Goal: Task Accomplishment & Management: Use online tool/utility

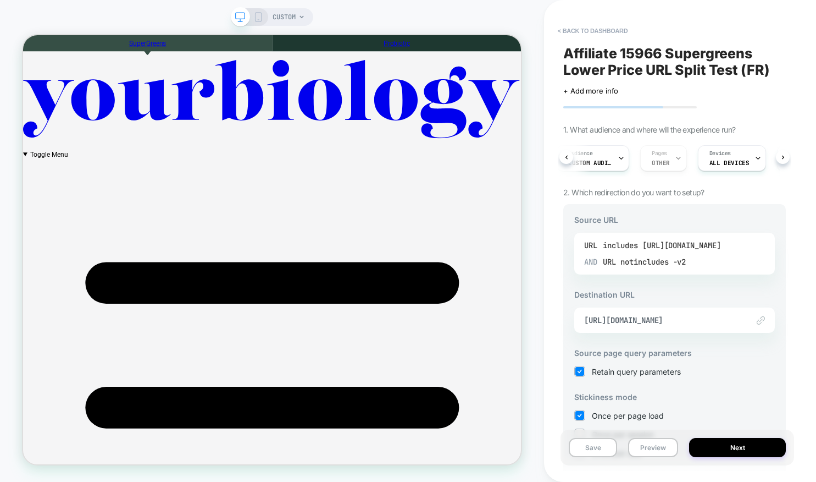
click at [625, 245] on div "includes [URL][DOMAIN_NAME]" at bounding box center [662, 245] width 118 height 16
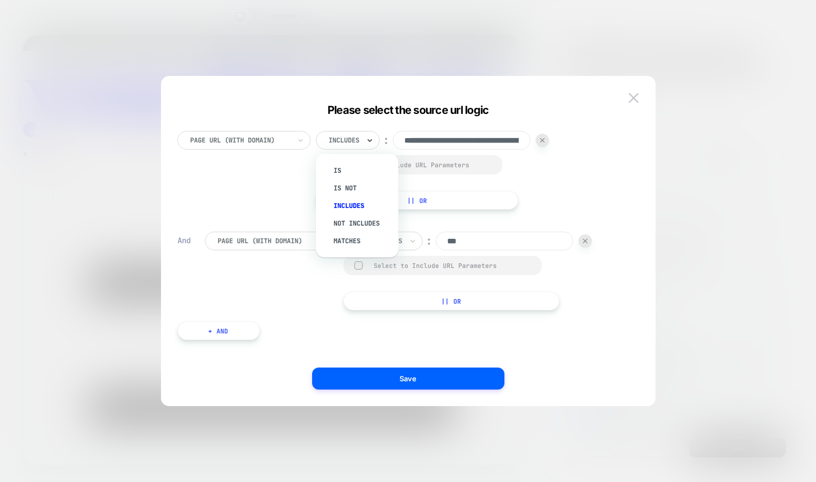
click at [370, 140] on icon at bounding box center [370, 140] width 8 height 11
click at [337, 163] on div "Is" at bounding box center [362, 171] width 71 height 18
click at [331, 165] on div at bounding box center [331, 165] width 8 height 8
click at [592, 241] on div at bounding box center [585, 241] width 13 height 13
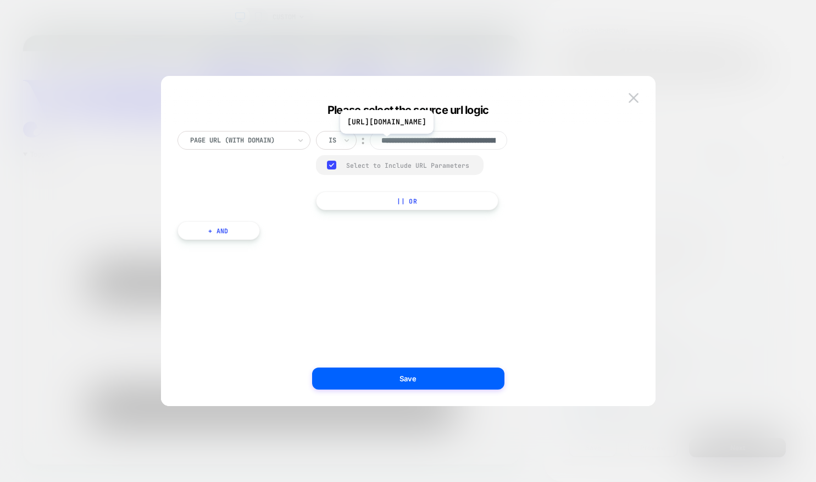
click at [442, 142] on input "**********" at bounding box center [438, 140] width 137 height 19
drag, startPoint x: 430, startPoint y: 141, endPoint x: 514, endPoint y: 143, distance: 83.0
click at [514, 143] on div "**********" at bounding box center [421, 140] width 210 height 19
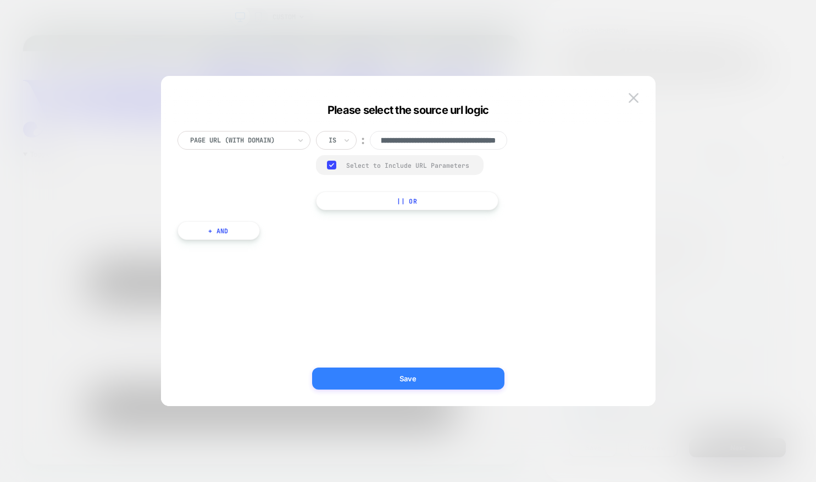
click at [417, 377] on button "Save" at bounding box center [408, 378] width 192 height 22
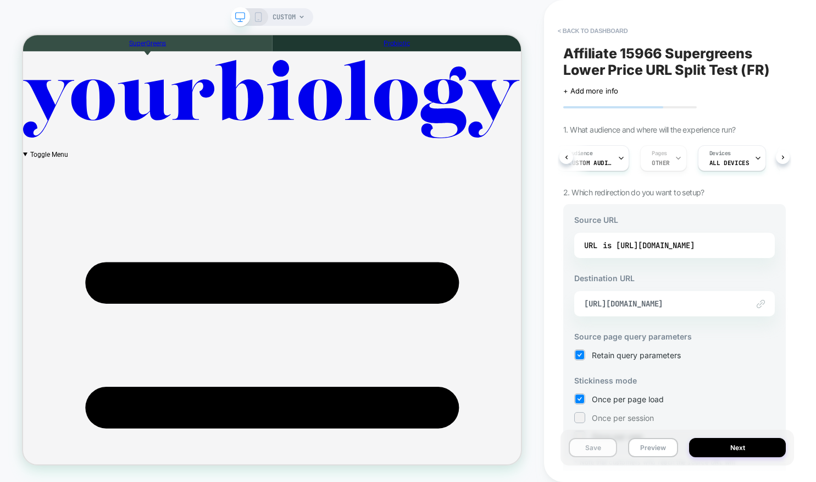
click at [601, 448] on button "Save" at bounding box center [593, 447] width 48 height 19
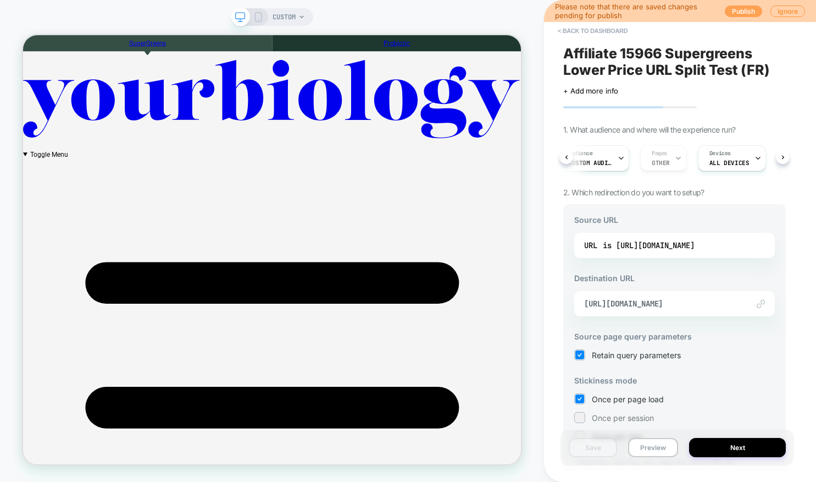
click at [732, 10] on button "Publish" at bounding box center [743, 11] width 37 height 12
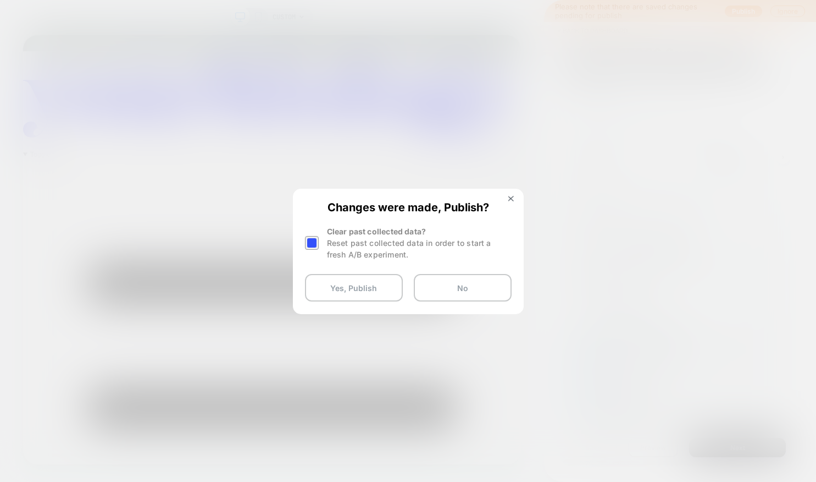
click at [313, 238] on div at bounding box center [312, 243] width 14 height 14
click at [333, 287] on button "Yes, Publish" at bounding box center [354, 287] width 98 height 27
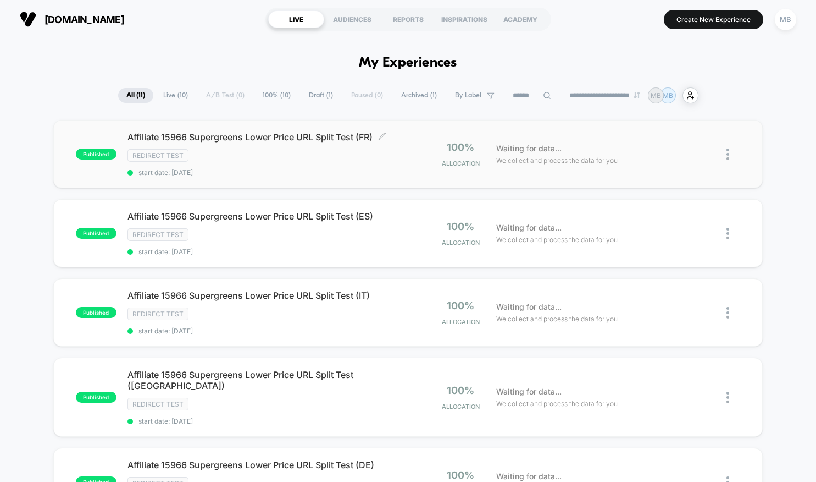
click at [288, 140] on span "Affiliate 15966 Supergreens Lower Price URL Split Test (FR) Click to edit exper…" at bounding box center [268, 136] width 280 height 11
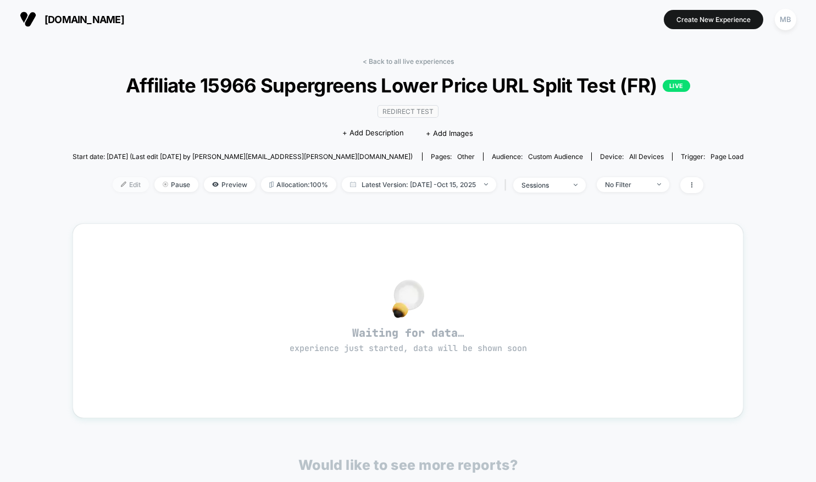
click at [126, 192] on span "Edit" at bounding box center [131, 184] width 36 height 15
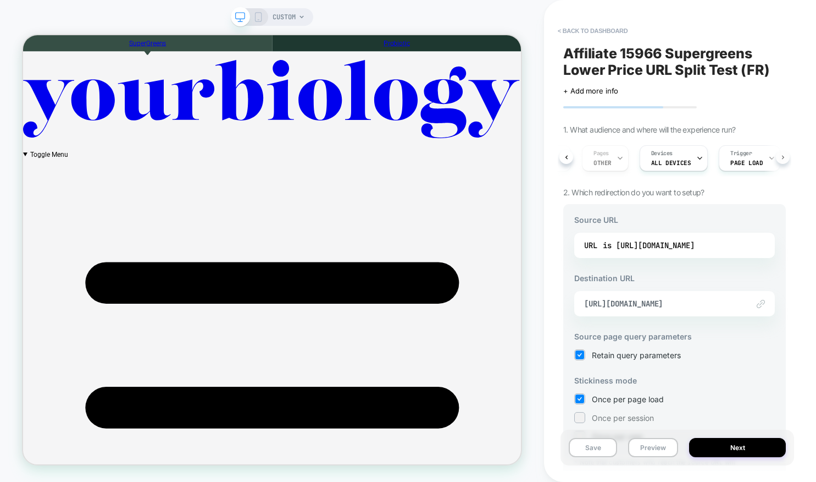
scroll to position [0, 79]
click at [572, 30] on button "< back to dashboard" at bounding box center [593, 31] width 81 height 18
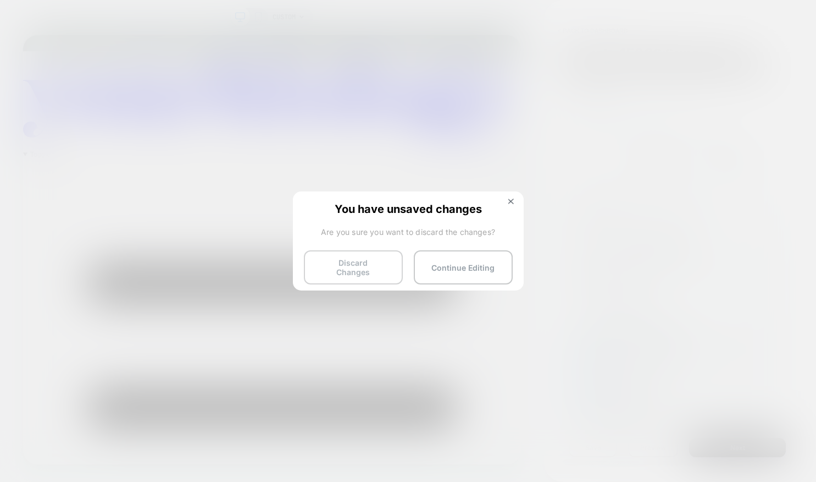
click at [361, 265] on button "Discard Changes" at bounding box center [353, 267] width 99 height 34
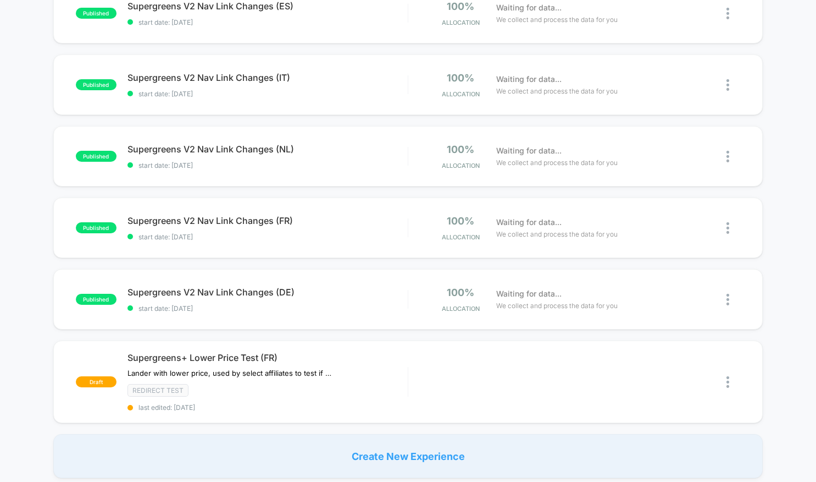
scroll to position [614, 0]
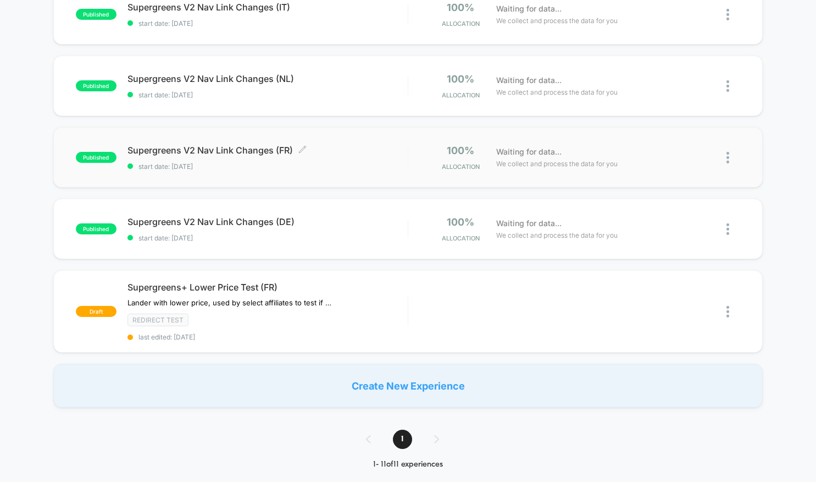
click at [239, 145] on span "Supergreens V2 Nav Link Changes (FR) Click to edit experience details" at bounding box center [268, 150] width 280 height 11
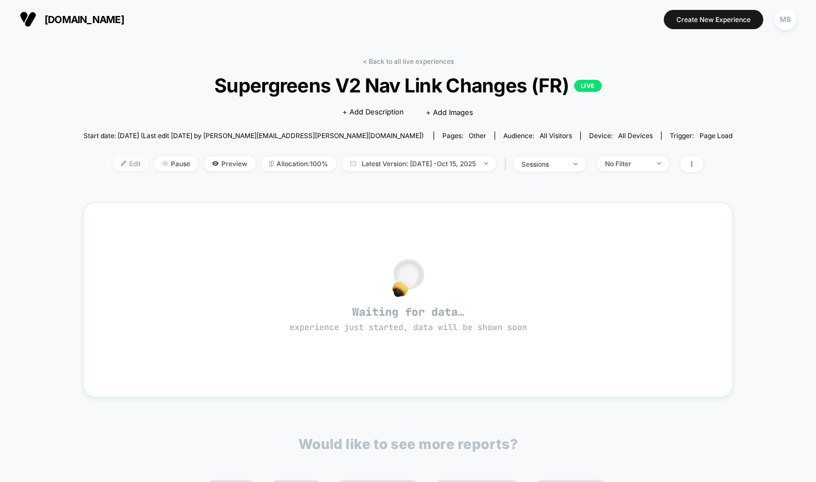
click at [129, 165] on span "Edit" at bounding box center [131, 163] width 36 height 15
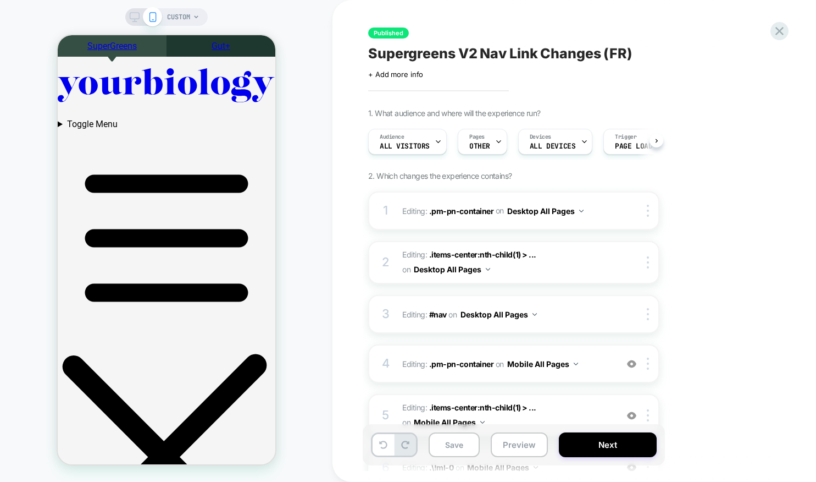
scroll to position [0, 1]
click at [131, 18] on icon at bounding box center [135, 17] width 10 height 10
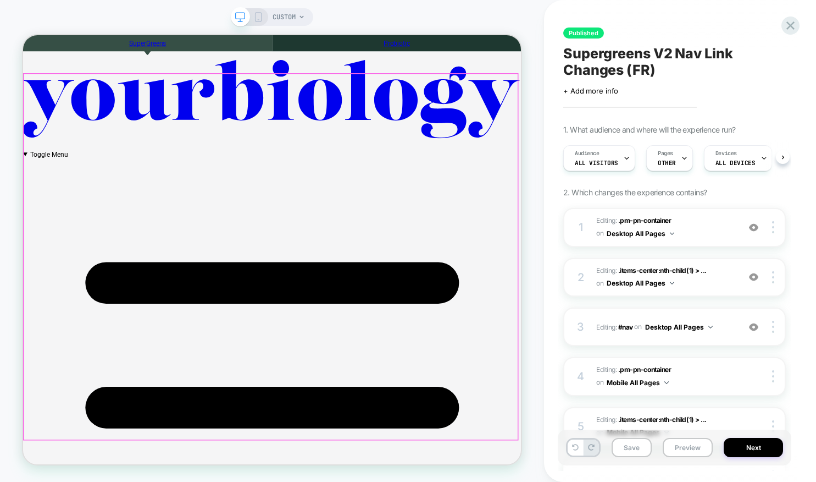
scroll to position [0, 1]
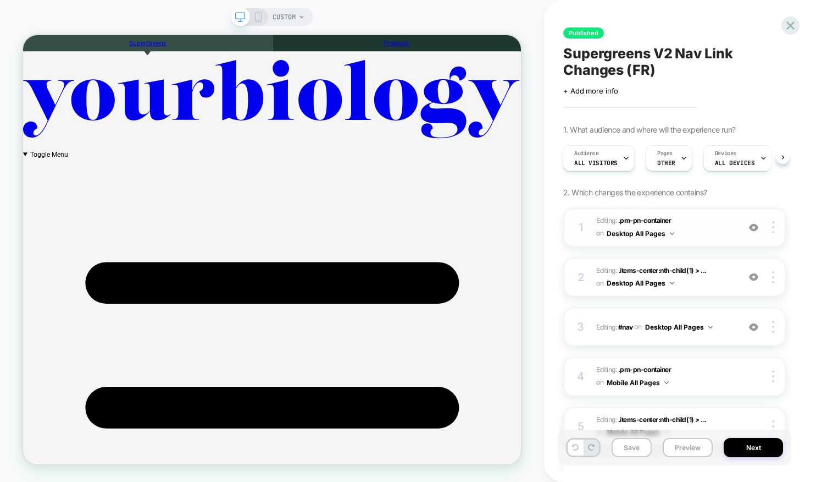
click at [613, 227] on button "Desktop All Pages" at bounding box center [641, 234] width 68 height 14
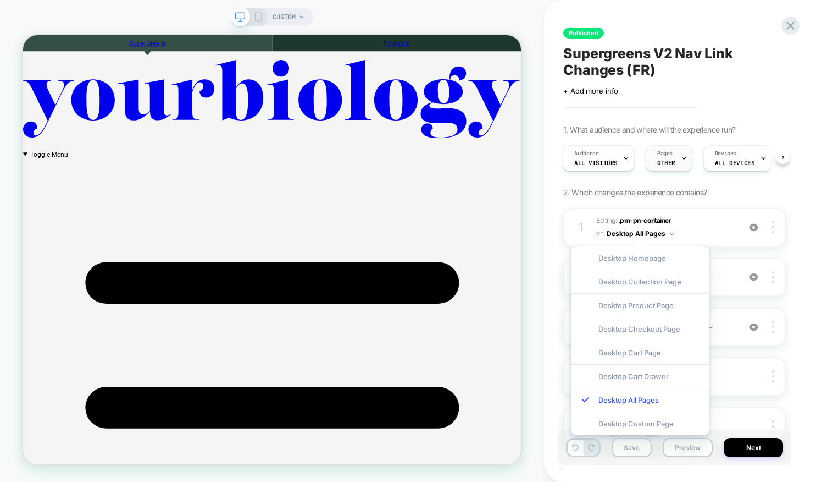
click at [681, 156] on icon at bounding box center [684, 157] width 7 height 7
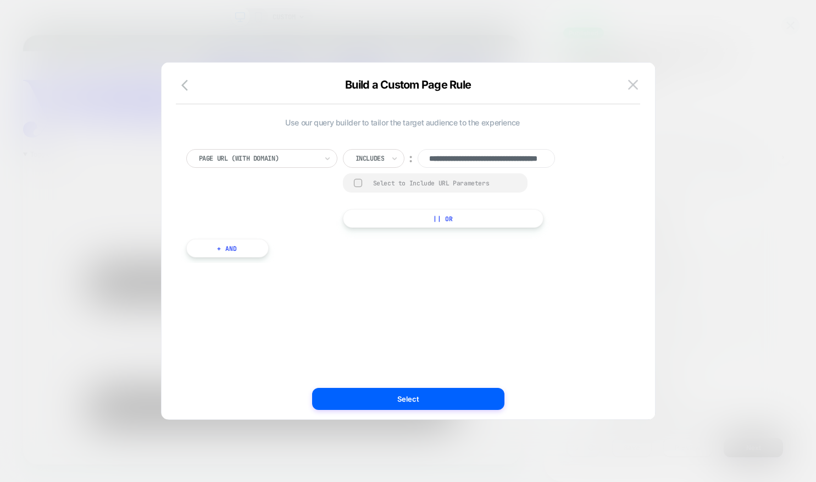
scroll to position [0, 66]
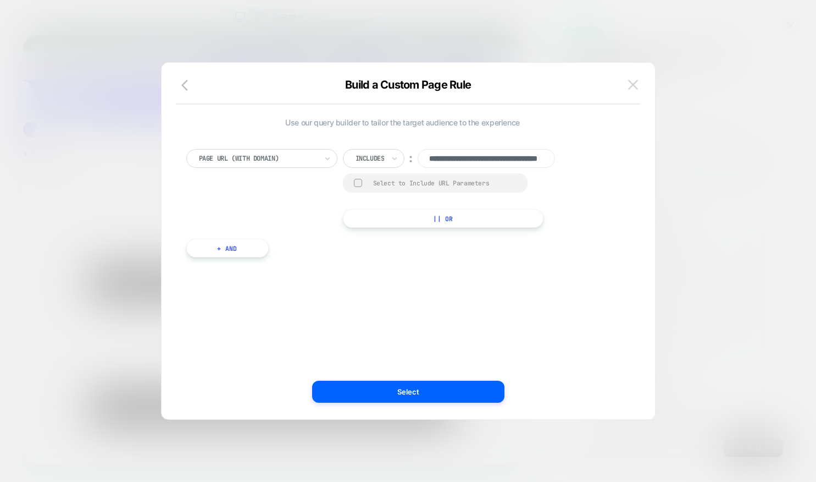
click at [632, 84] on img at bounding box center [633, 84] width 10 height 9
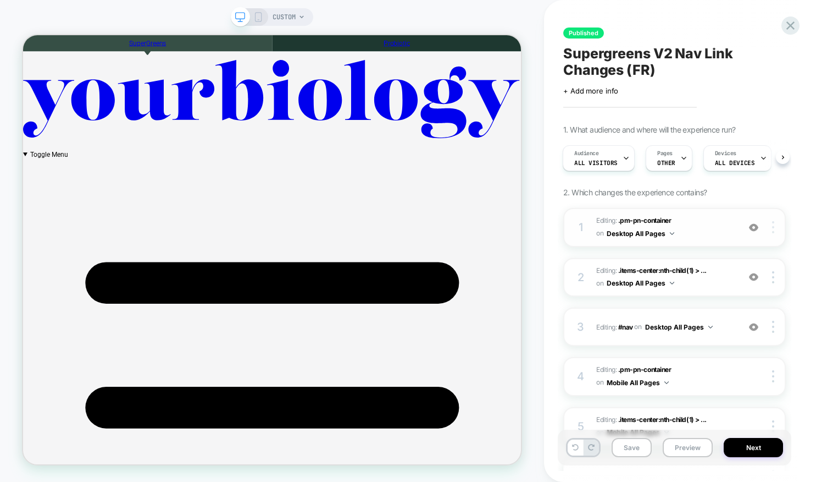
click at [776, 225] on div at bounding box center [775, 227] width 21 height 12
click at [793, 229] on div "Published Supergreens V2 Nav Link Changes (FR) Click to edit experience details…" at bounding box center [681, 241] width 234 height 482
click at [654, 222] on span ".pm-pn-container" at bounding box center [645, 220] width 53 height 8
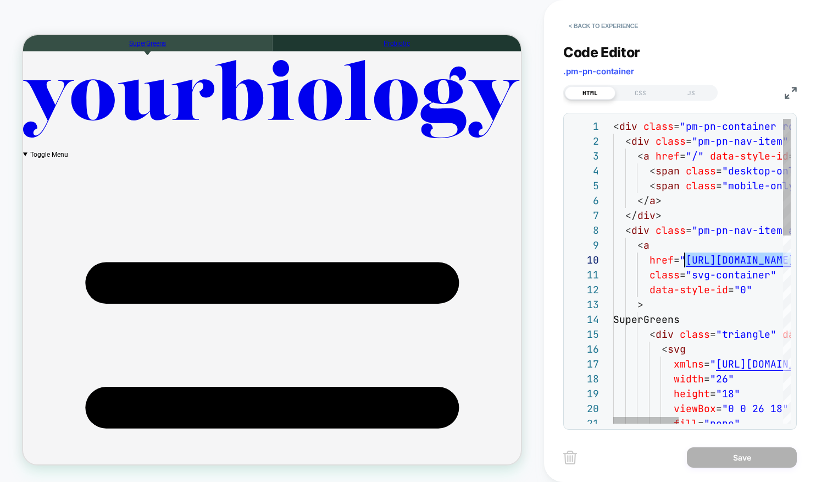
scroll to position [134, 71]
drag, startPoint x: 742, startPoint y: 259, endPoint x: 684, endPoint y: 258, distance: 57.2
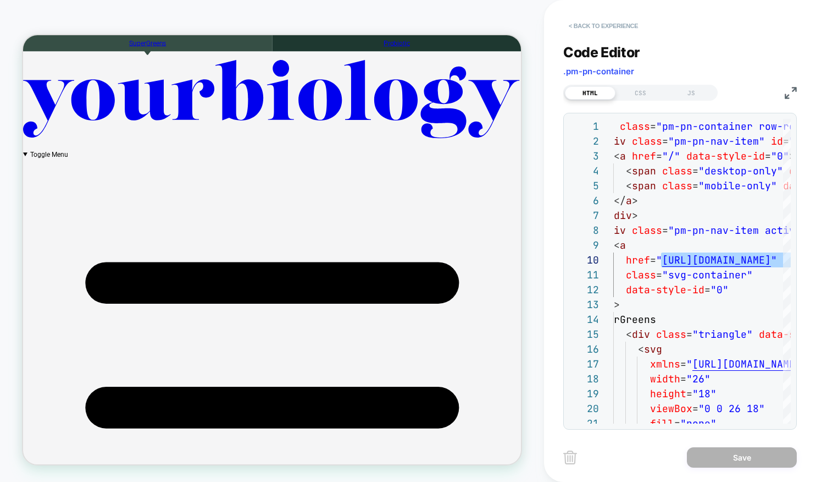
click at [611, 28] on button "< Back to experience" at bounding box center [604, 26] width 80 height 18
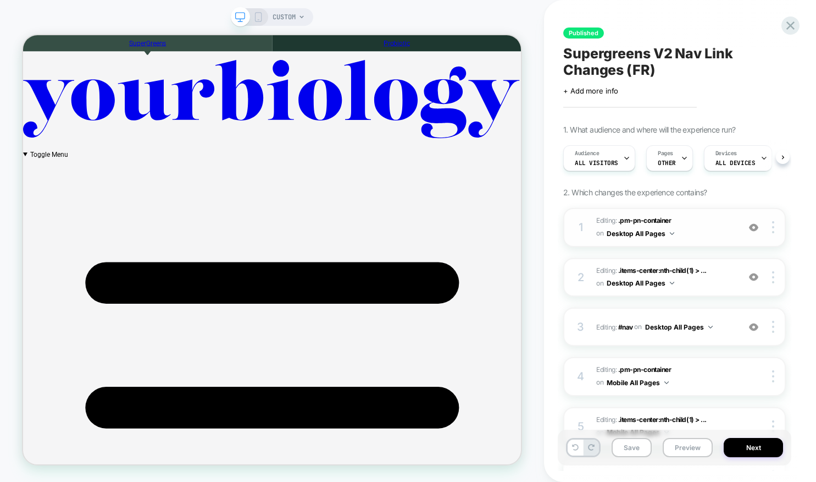
scroll to position [0, 1]
click at [640, 271] on span ".items-center:nth-child(1) > ..." at bounding box center [663, 270] width 89 height 8
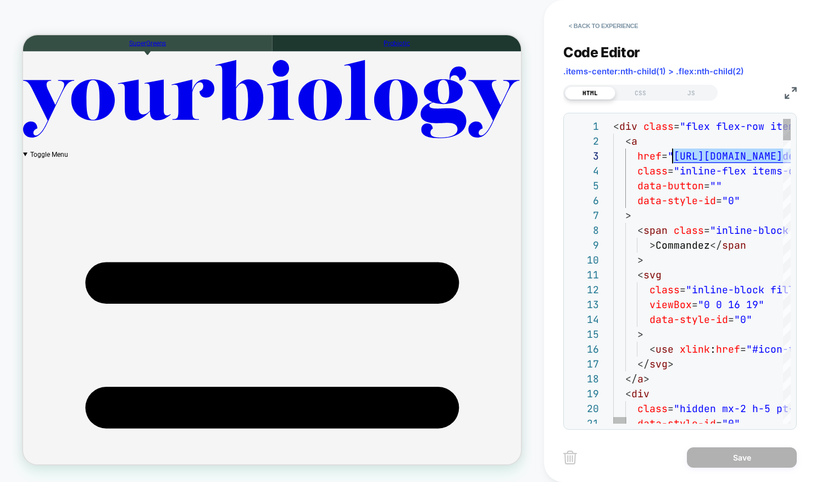
scroll to position [30, 59]
drag, startPoint x: 711, startPoint y: 156, endPoint x: 672, endPoint y: 161, distance: 39.9
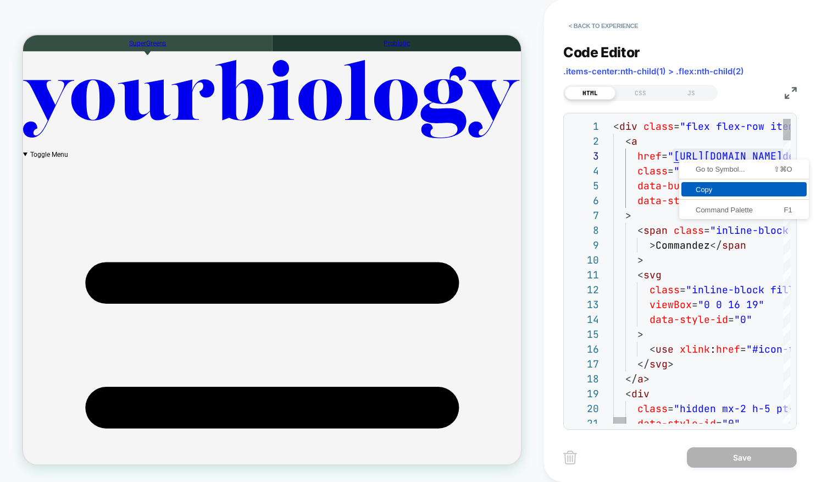
click at [701, 187] on span "Copy" at bounding box center [744, 189] width 125 height 7
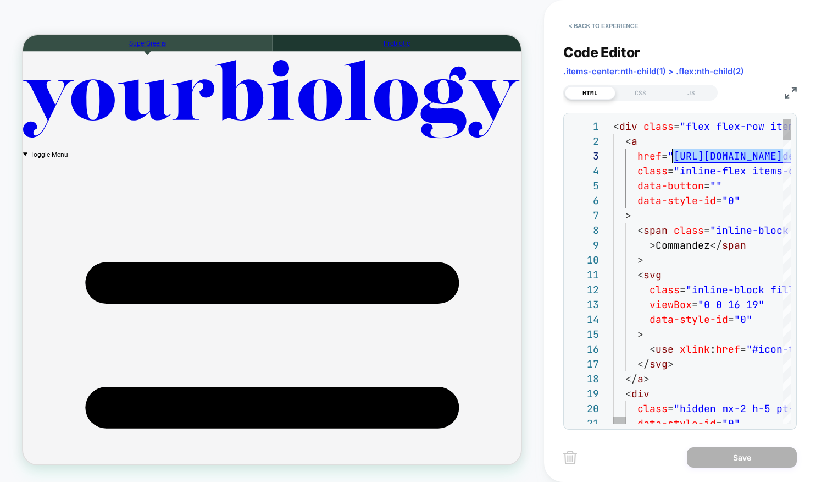
drag, startPoint x: 709, startPoint y: 154, endPoint x: 673, endPoint y: 160, distance: 36.2
type textarea "**********"
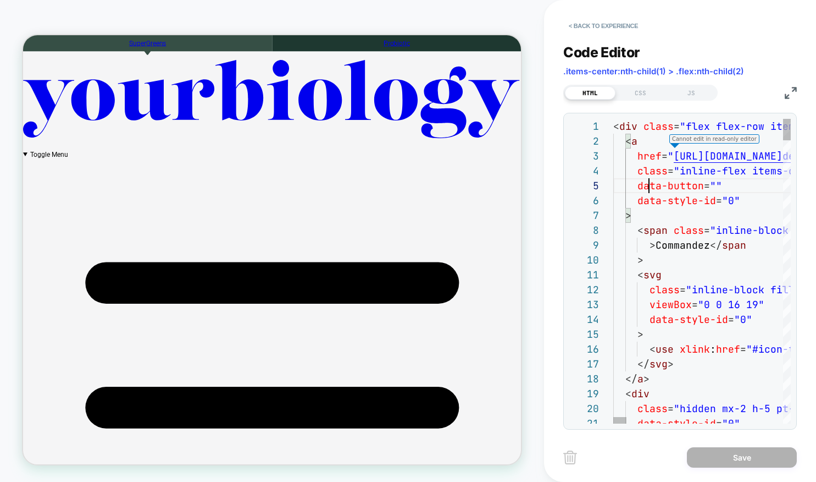
click at [617, 25] on button "< Back to experience" at bounding box center [604, 26] width 80 height 18
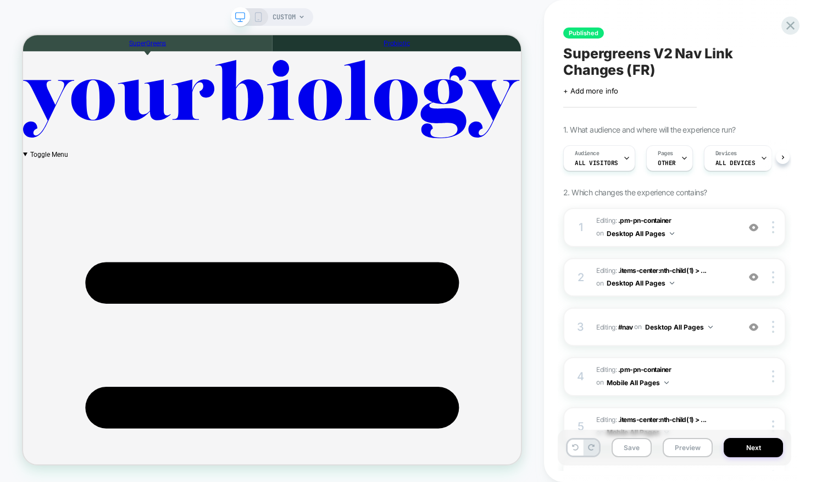
scroll to position [0, 1]
click at [780, 26] on div "Published Supergreens V2 Nav Link Changes (FR) Click to edit experience details…" at bounding box center [675, 241] width 234 height 460
click at [783, 26] on icon at bounding box center [790, 25] width 15 height 15
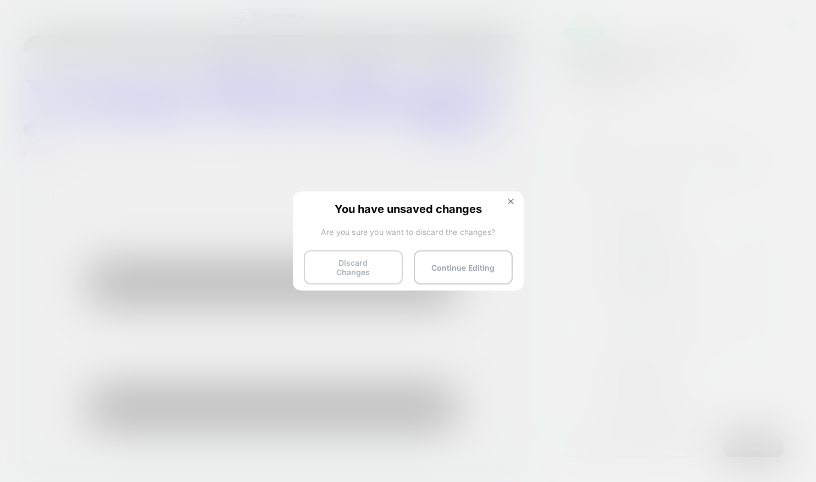
click at [370, 262] on button "Discard Changes" at bounding box center [353, 267] width 99 height 34
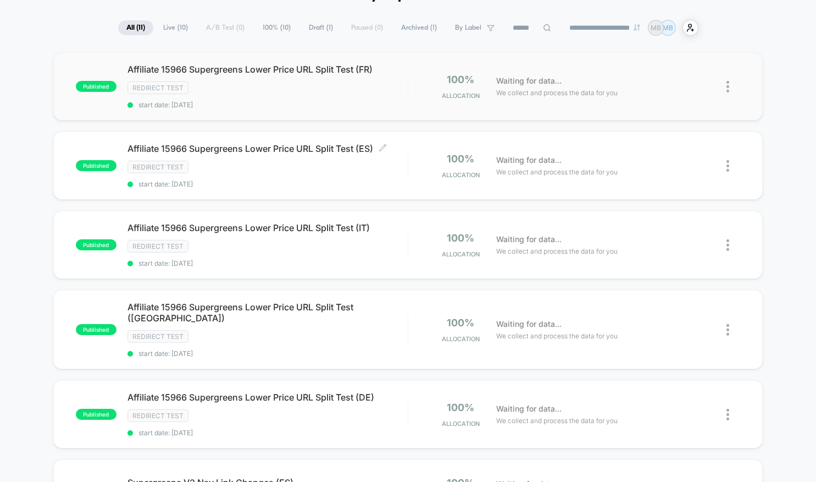
scroll to position [74, 0]
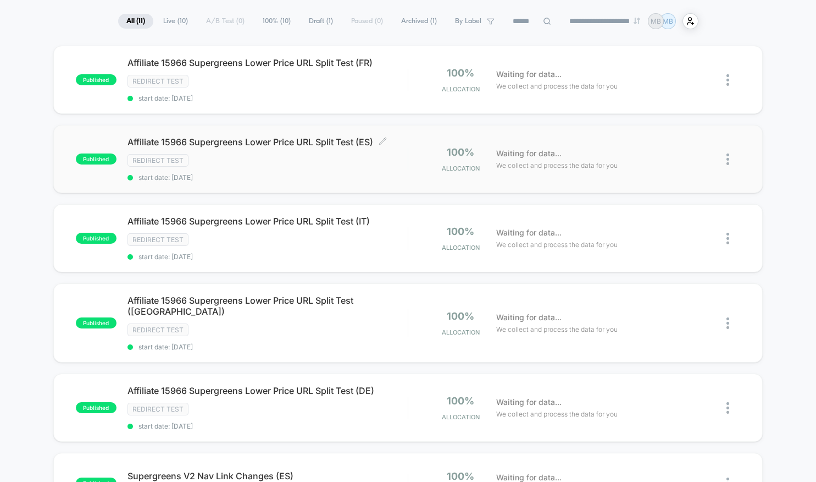
click at [333, 145] on span "Affiliate 15966 Supergreens Lower Price URL Split Test (ES) Click to edit exper…" at bounding box center [268, 141] width 280 height 11
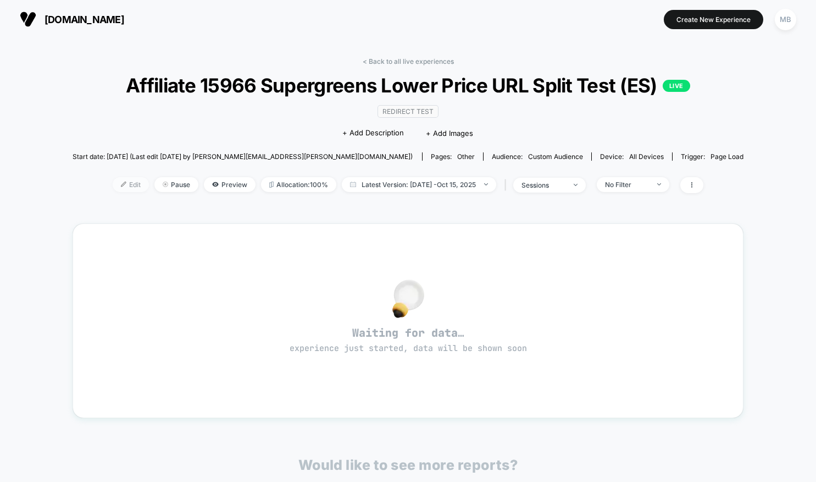
click at [121, 192] on span "Edit" at bounding box center [131, 184] width 36 height 15
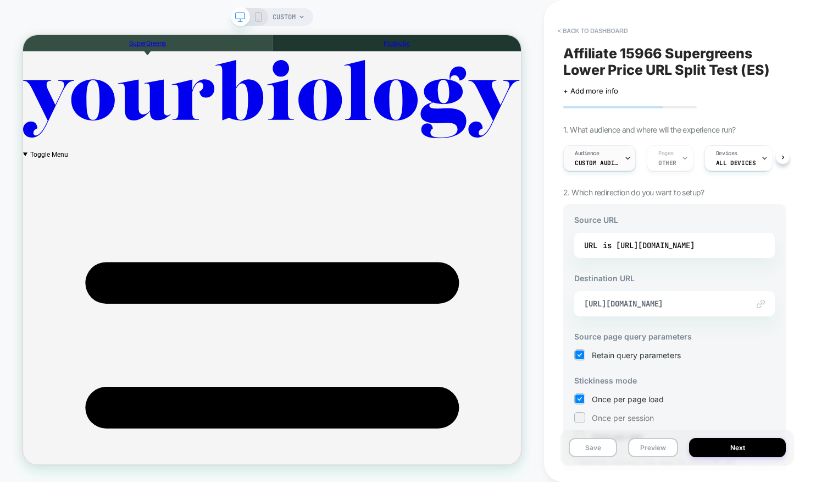
click at [627, 158] on icon at bounding box center [628, 158] width 4 height 2
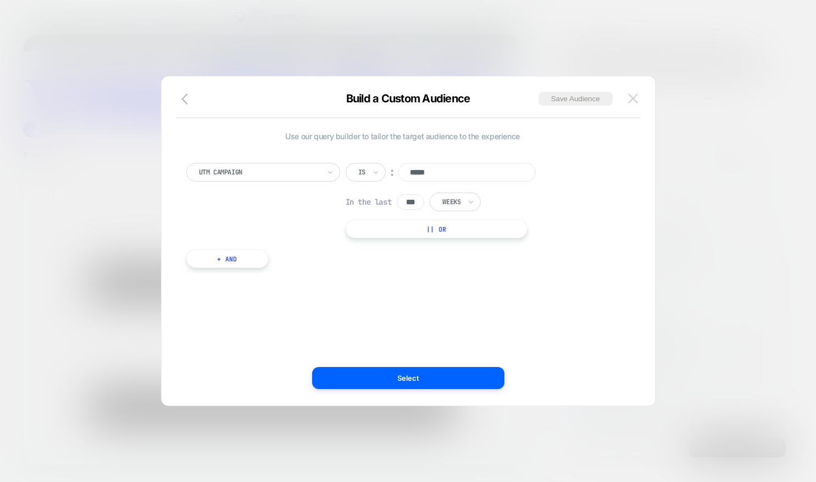
click at [639, 93] on button at bounding box center [633, 98] width 16 height 16
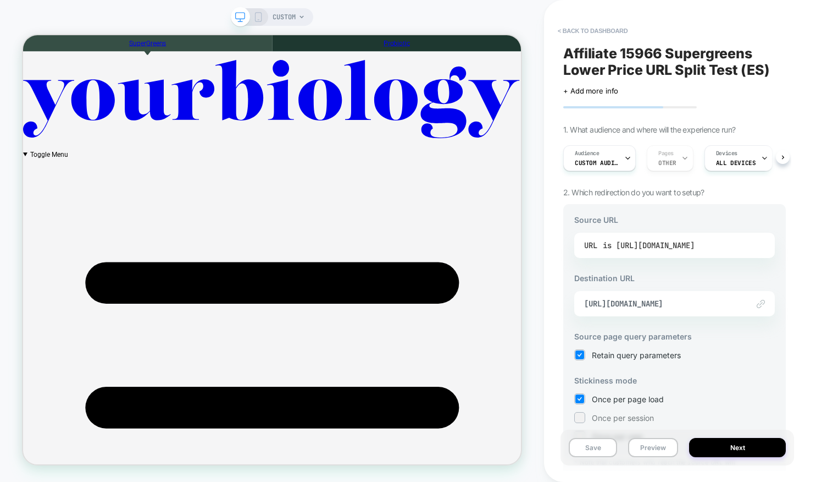
click at [669, 241] on div "is [URL][DOMAIN_NAME]" at bounding box center [649, 245] width 92 height 16
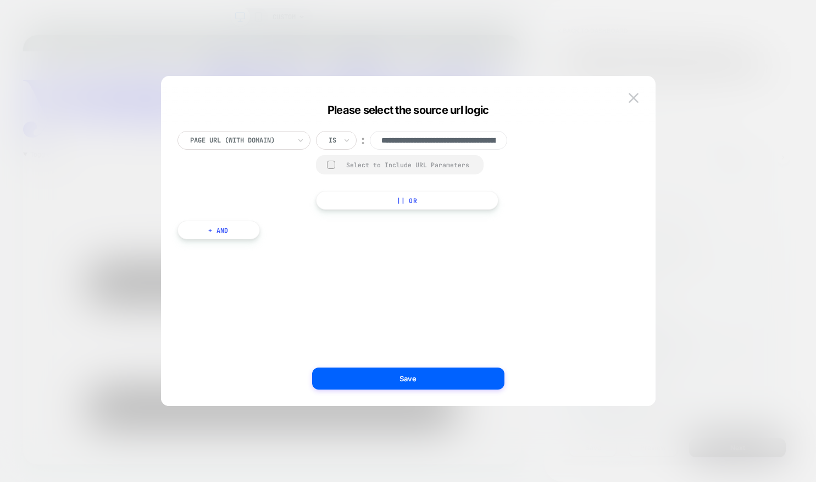
scroll to position [0, 89]
click at [335, 163] on div "Select to Include URL Parameters" at bounding box center [400, 164] width 168 height 19
click at [331, 164] on div at bounding box center [331, 165] width 8 height 8
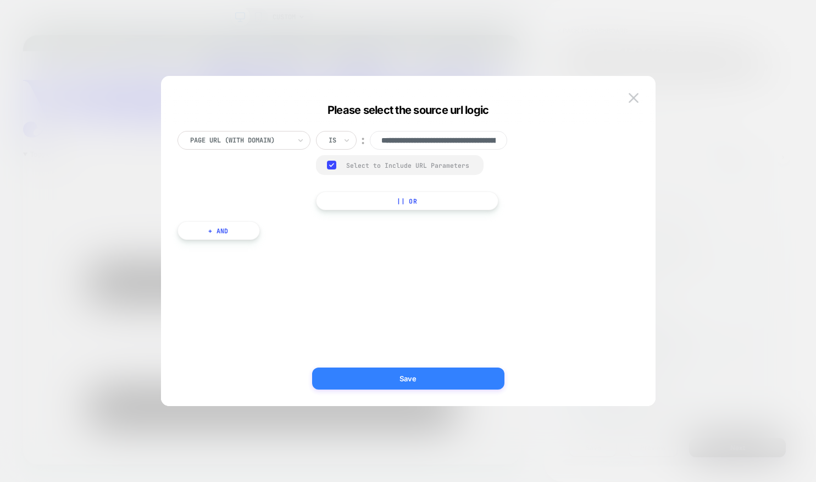
click at [416, 382] on button "Save" at bounding box center [408, 378] width 192 height 22
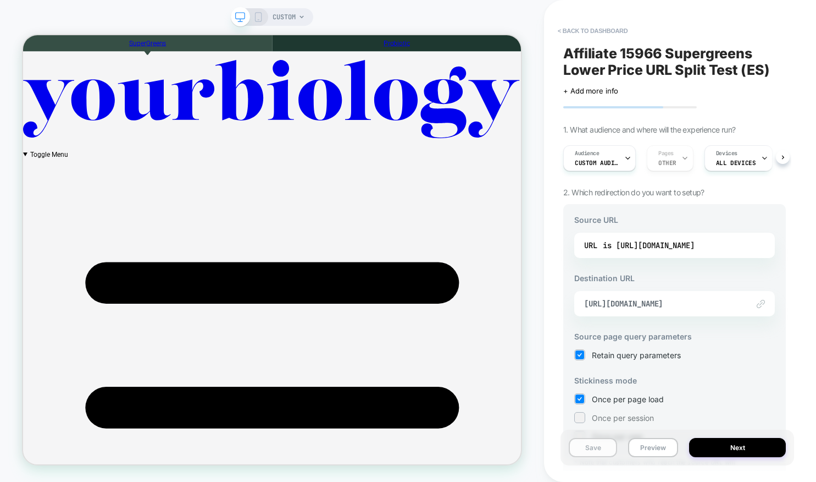
click at [599, 439] on button "Save" at bounding box center [593, 447] width 48 height 19
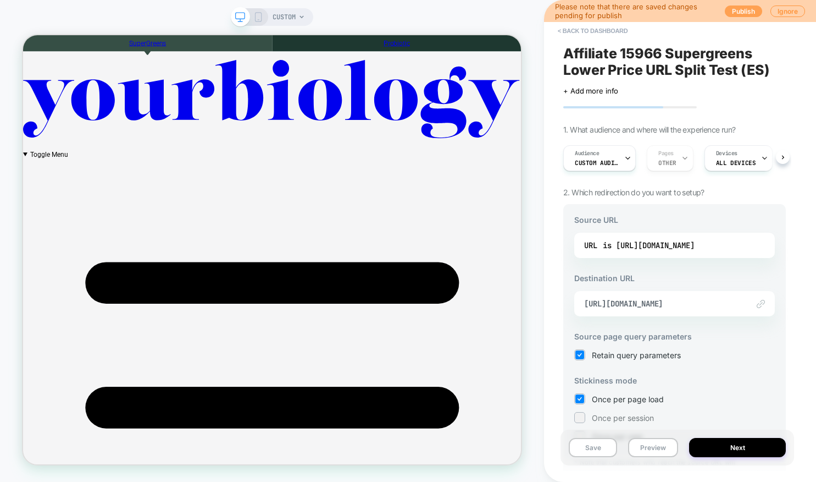
click at [742, 14] on button "Publish" at bounding box center [743, 11] width 37 height 12
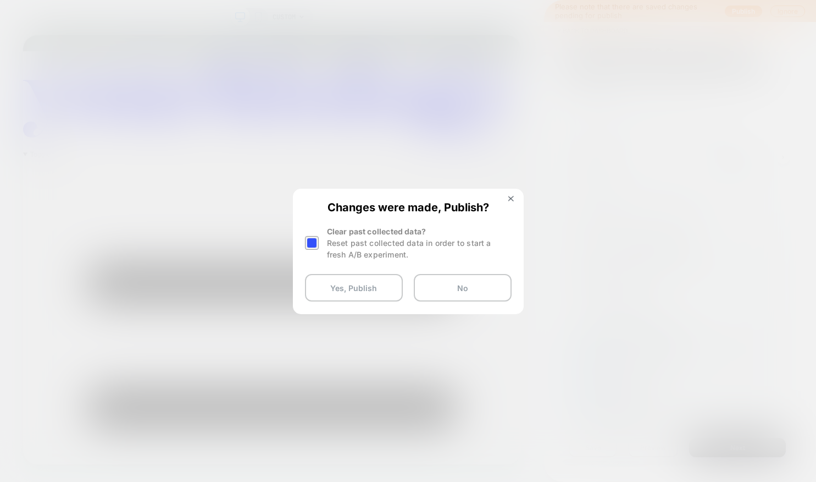
click at [311, 244] on div at bounding box center [312, 243] width 14 height 14
click at [335, 298] on button "Yes, Publish" at bounding box center [354, 287] width 98 height 27
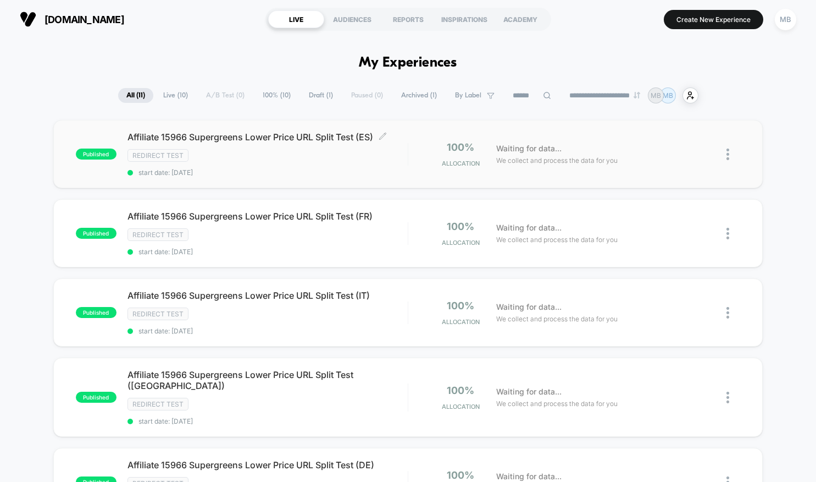
click at [325, 147] on div "Affiliate 15966 Supergreens Lower Price URL Split Test (ES) Click to edit exper…" at bounding box center [268, 153] width 280 height 45
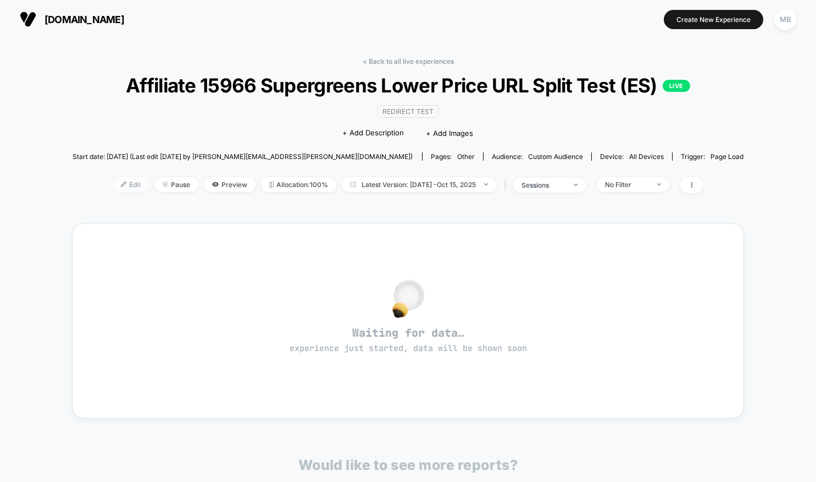
click at [126, 192] on span "Edit" at bounding box center [131, 184] width 36 height 15
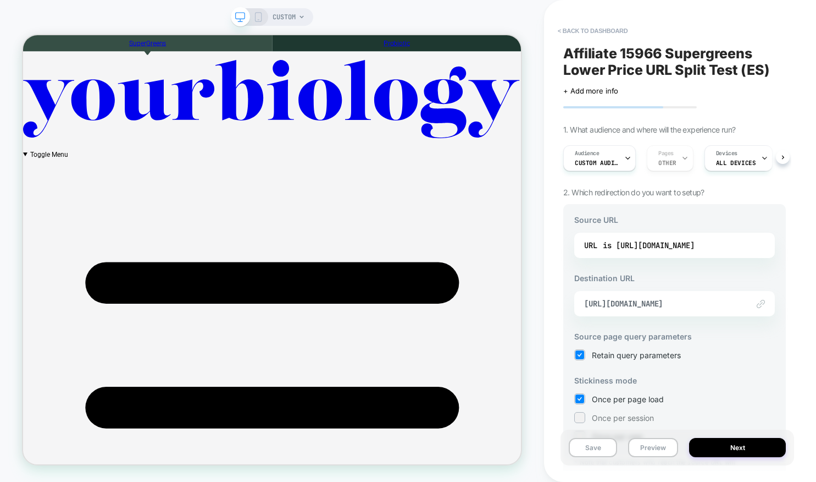
click at [640, 297] on div "Link to [URL][DOMAIN_NAME]" at bounding box center [675, 303] width 201 height 25
click at [672, 307] on span "[URL][DOMAIN_NAME]" at bounding box center [660, 304] width 153 height 10
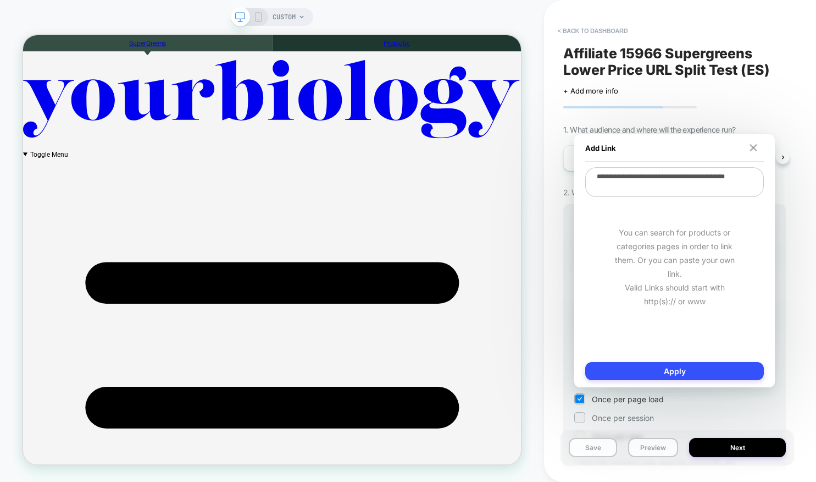
click at [757, 144] on img at bounding box center [753, 147] width 7 height 7
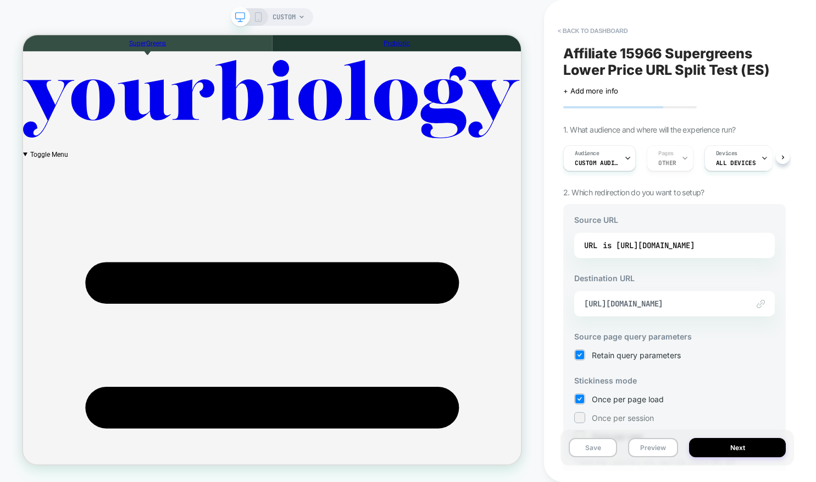
click at [654, 233] on div "URL is [URL][DOMAIN_NAME]" at bounding box center [675, 245] width 201 height 25
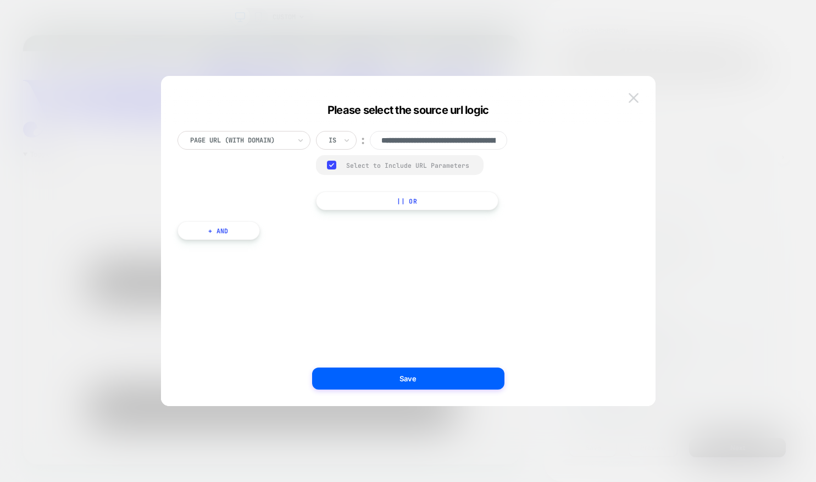
click at [633, 95] on img at bounding box center [634, 97] width 10 height 9
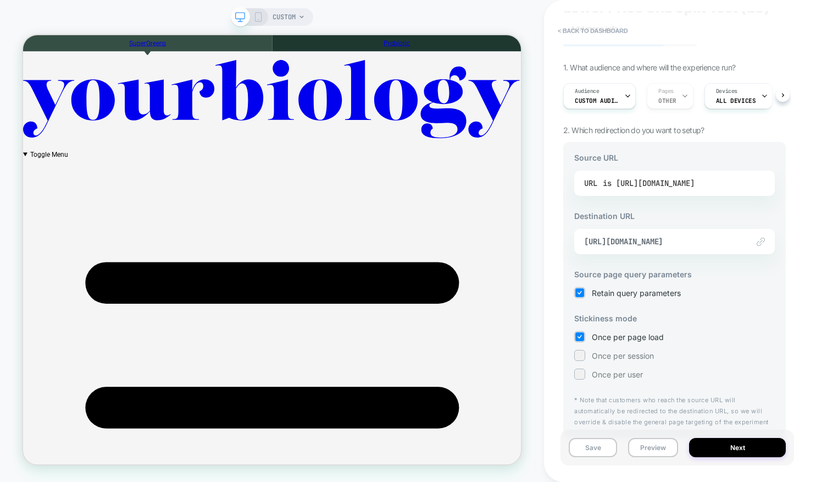
scroll to position [74, 0]
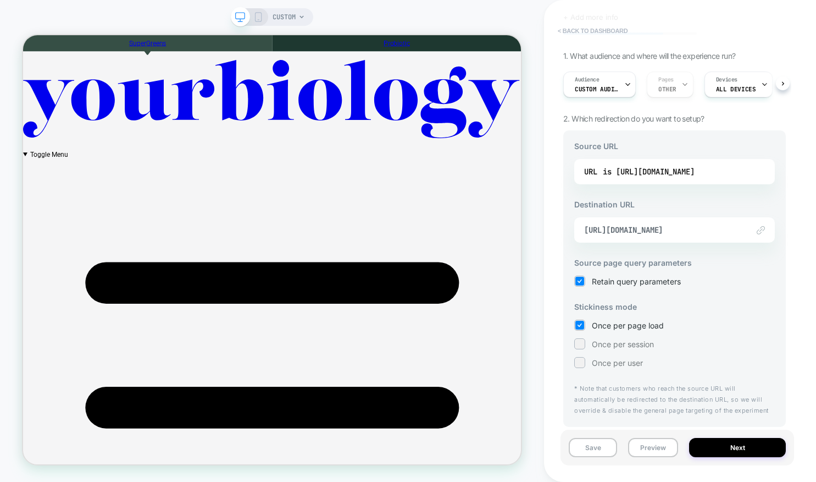
click at [595, 30] on button "< back to dashboard" at bounding box center [593, 31] width 81 height 18
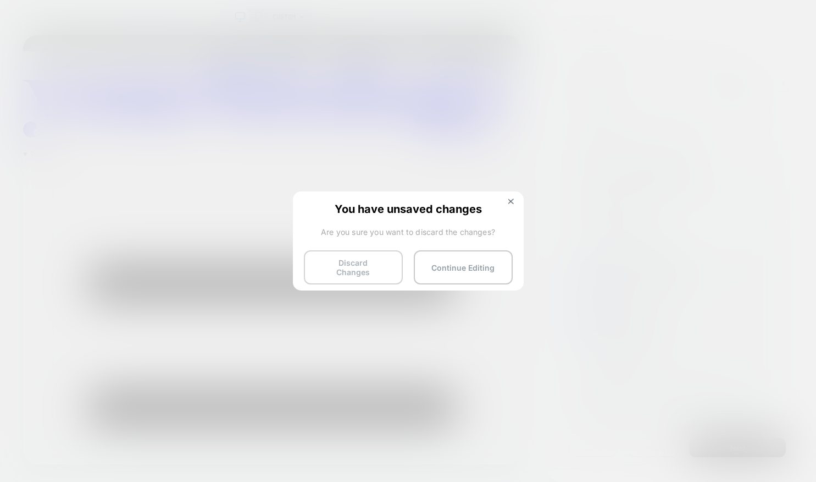
click at [324, 266] on button "Discard Changes" at bounding box center [353, 267] width 99 height 34
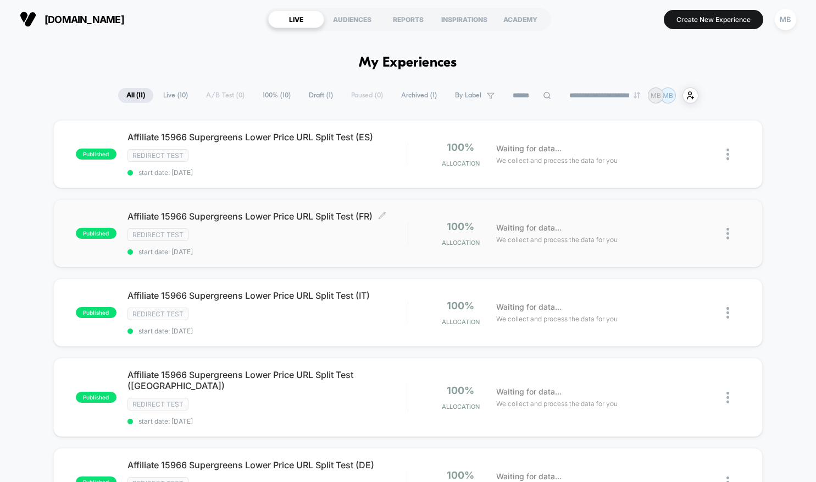
click at [317, 217] on span "Affiliate 15966 Supergreens Lower Price URL Split Test (FR) Click to edit exper…" at bounding box center [268, 216] width 280 height 11
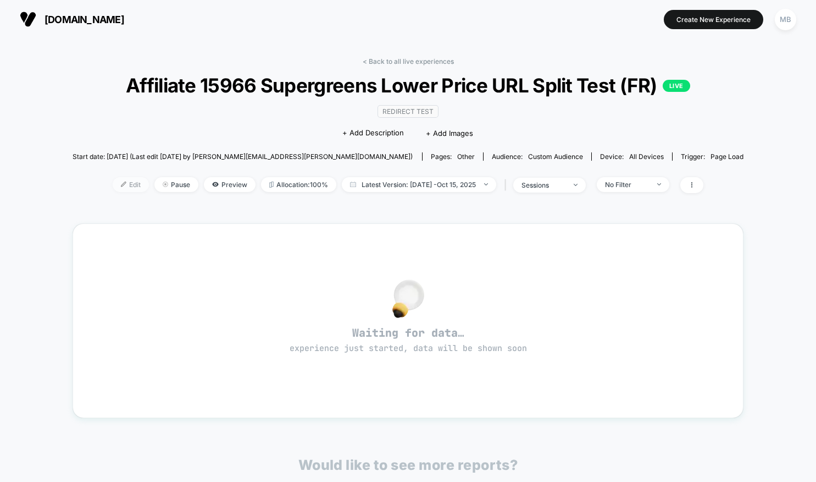
click at [128, 192] on span "Edit" at bounding box center [131, 184] width 36 height 15
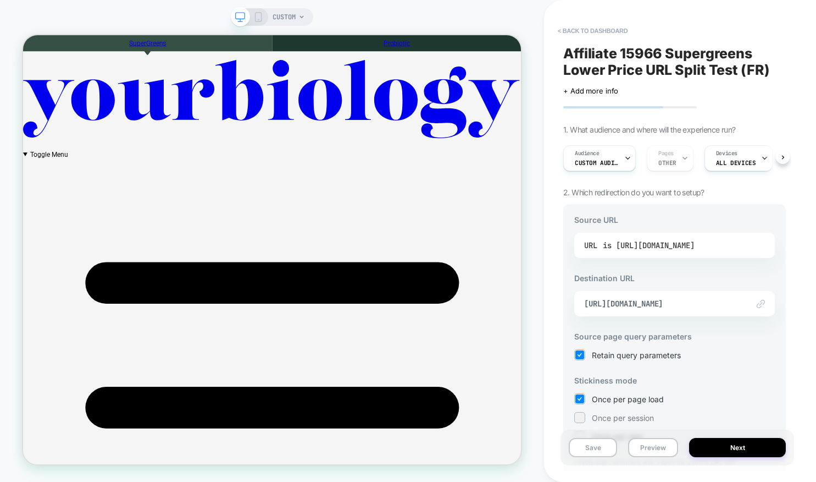
click at [649, 242] on div "is [URL][DOMAIN_NAME]" at bounding box center [649, 245] width 92 height 16
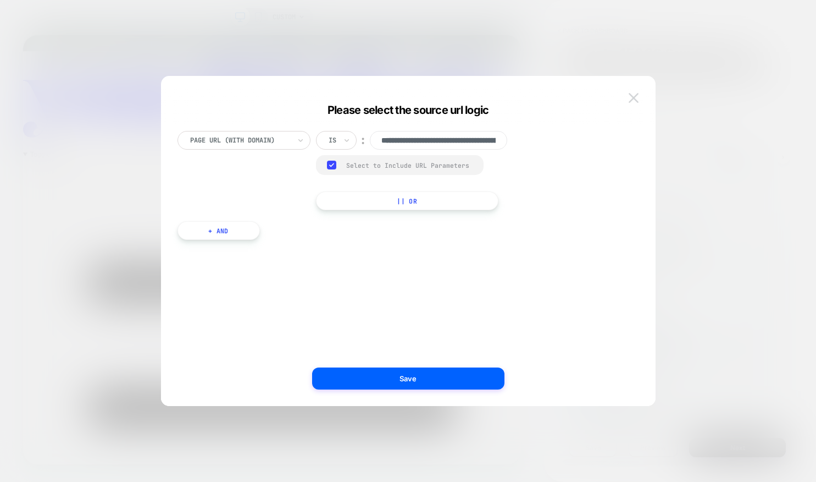
click at [636, 96] on img at bounding box center [634, 97] width 10 height 9
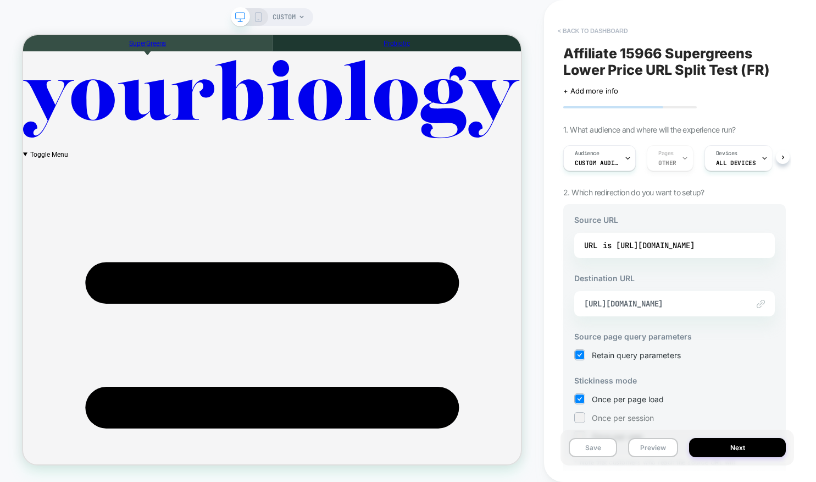
click at [597, 30] on button "< back to dashboard" at bounding box center [593, 31] width 81 height 18
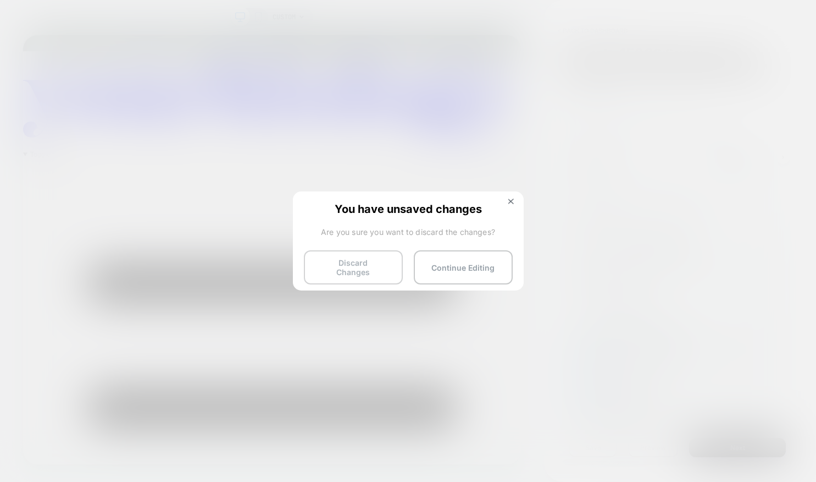
click at [359, 269] on button "Discard Changes" at bounding box center [353, 267] width 99 height 34
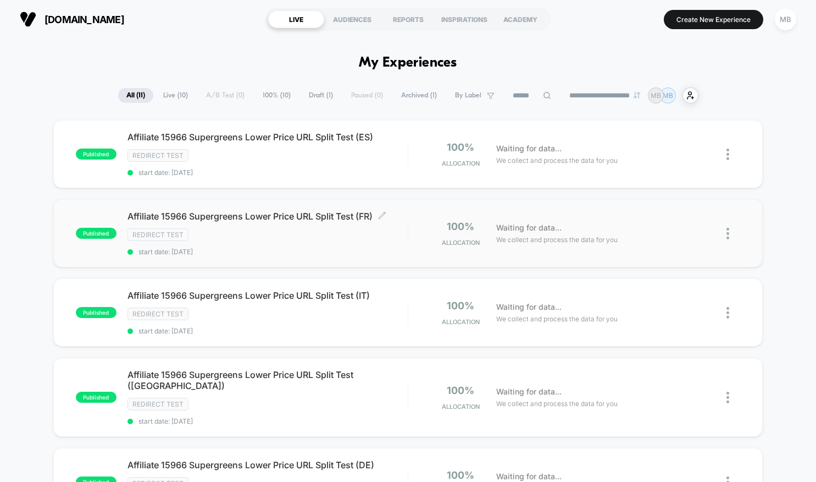
click at [300, 218] on span "Affiliate 15966 Supergreens Lower Price URL Split Test (FR) Click to edit exper…" at bounding box center [268, 216] width 280 height 11
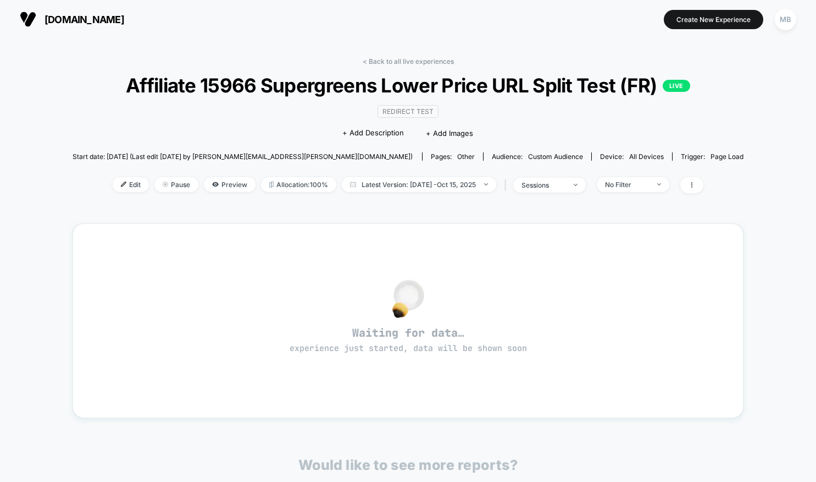
click at [125, 81] on div "< Back to all live experiences Affiliate 15966 Supergreens Lower Price URL Spli…" at bounding box center [409, 132] width 672 height 150
click at [125, 192] on span "Edit" at bounding box center [131, 184] width 36 height 15
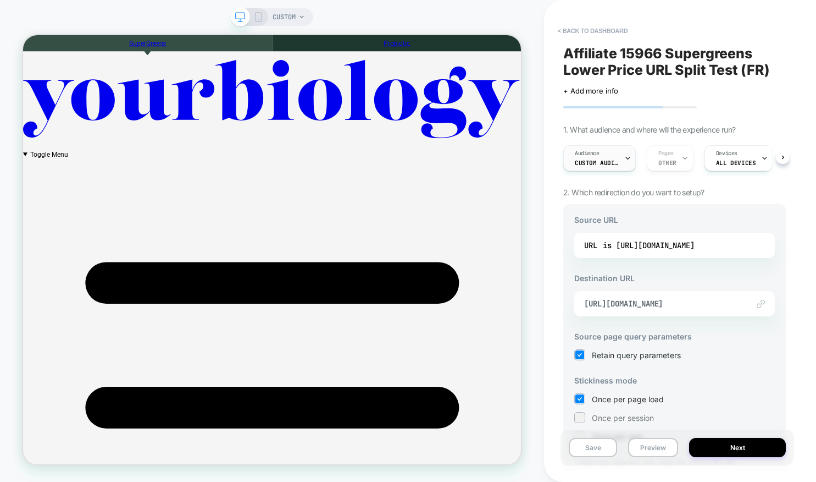
click at [621, 159] on div "Audience Custom Audience" at bounding box center [597, 158] width 66 height 25
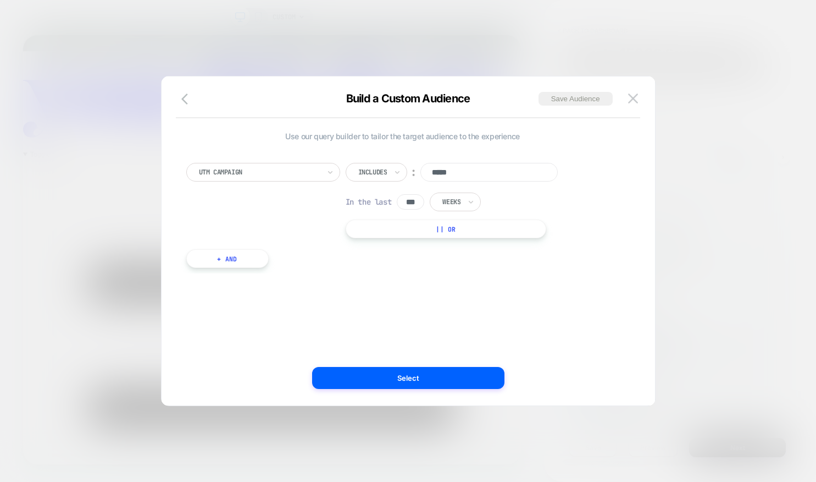
click at [324, 173] on div "UTM Campaign" at bounding box center [263, 172] width 154 height 19
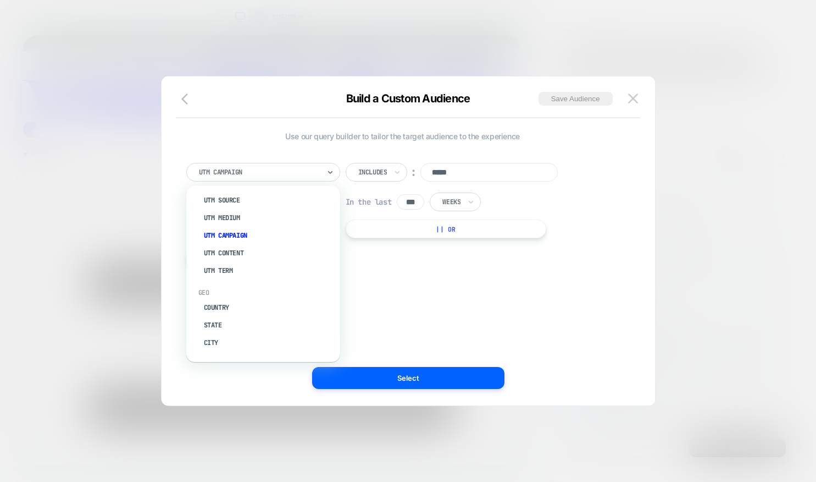
scroll to position [479, 0]
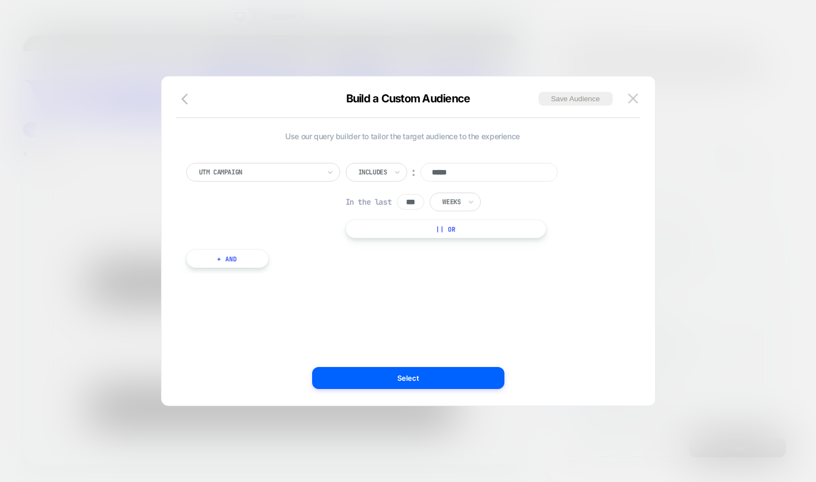
click at [598, 220] on div "UTM Campaign Includes ︰ ***** In the last *** Weeks || Or" at bounding box center [402, 200] width 433 height 75
click at [631, 95] on img at bounding box center [633, 97] width 10 height 9
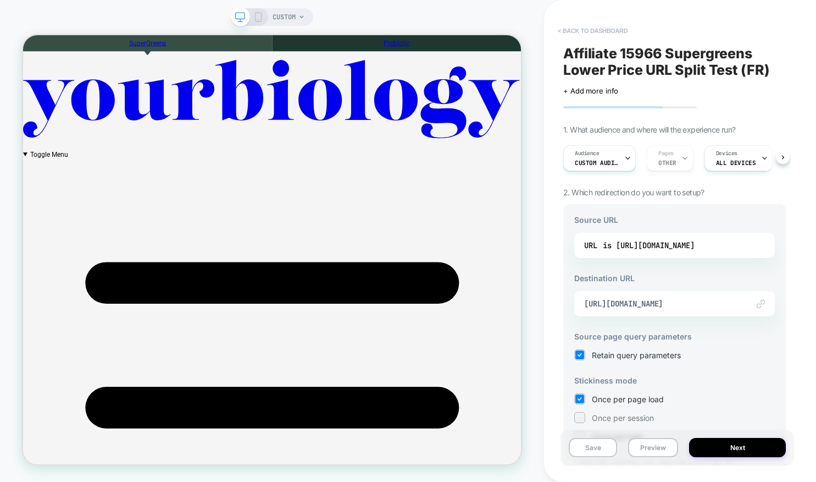
click at [590, 31] on button "< back to dashboard" at bounding box center [593, 31] width 81 height 18
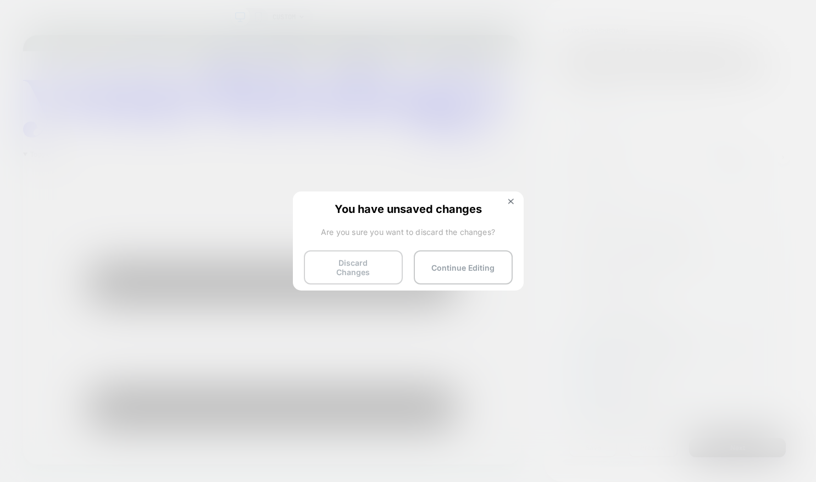
click at [305, 265] on button "Discard Changes" at bounding box center [353, 267] width 99 height 34
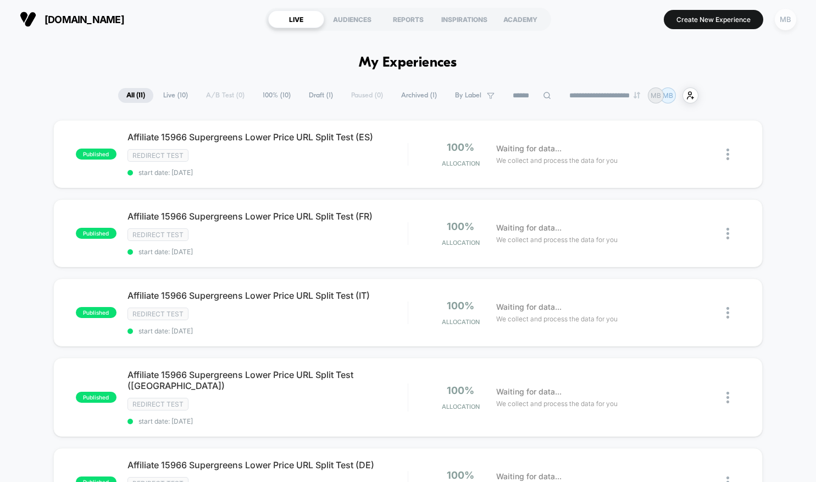
click at [792, 14] on div "MB" at bounding box center [785, 19] width 21 height 21
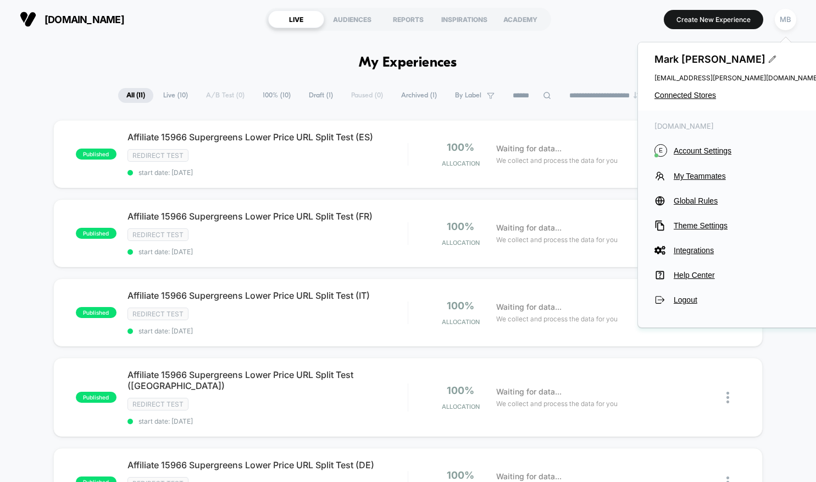
click at [710, 87] on div "[PERSON_NAME] [PERSON_NAME][EMAIL_ADDRESS][PERSON_NAME][DOMAIN_NAME] Connected …" at bounding box center [737, 76] width 198 height 68
click at [707, 93] on span "Connected Stores" at bounding box center [737, 95] width 165 height 9
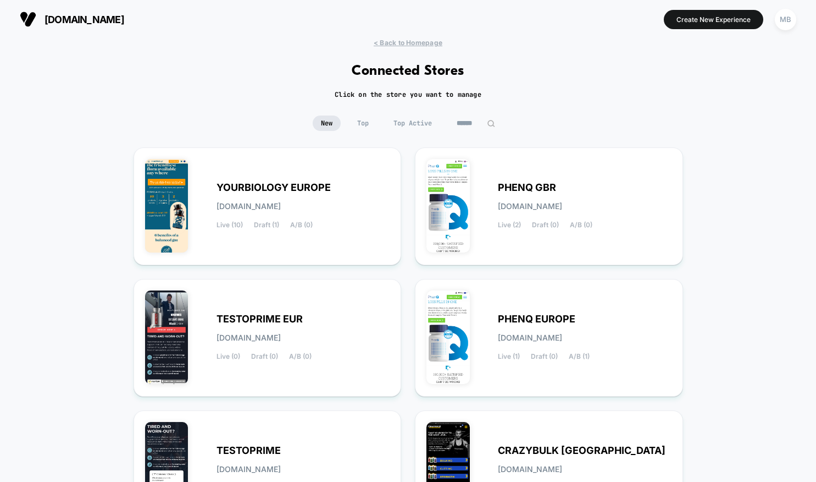
click at [694, 203] on div "< Back to Homepage Connected Stores Click on the store you want to manage New T…" at bounding box center [408, 387] width 816 height 699
click at [695, 203] on div "< Back to Homepage Connected Stores Click on the store you want to manage New T…" at bounding box center [408, 387] width 816 height 699
click at [407, 203] on div "YOURBIOLOGY EUROPE [DOMAIN_NAME] Live (10) Draft (1) A/B (0) PHENQ GBR [DOMAIN_…" at bounding box center [409, 403] width 550 height 512
click at [407, 270] on div "YOURBIOLOGY EUROPE [DOMAIN_NAME] Live (10) Draft (1) A/B (0) PHENQ GBR [DOMAIN_…" at bounding box center [409, 403] width 550 height 512
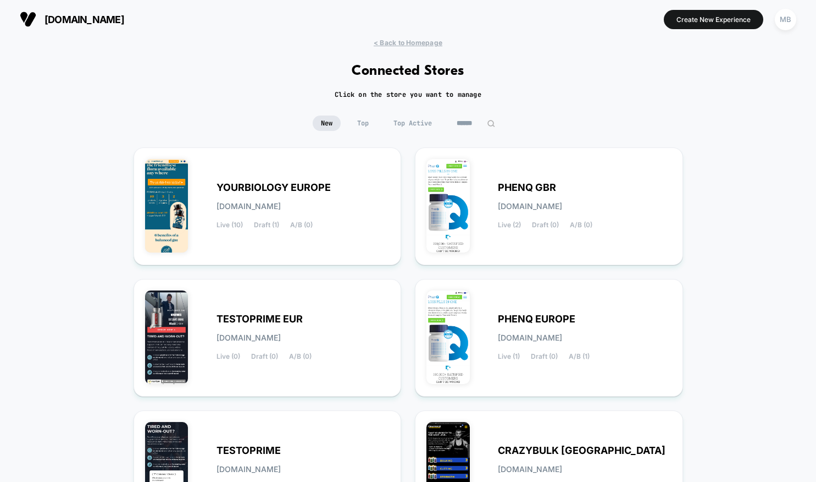
click at [407, 270] on div "YOURBIOLOGY EUROPE [DOMAIN_NAME] Live (10) Draft (1) A/B (0) PHENQ GBR [DOMAIN_…" at bounding box center [409, 403] width 550 height 512
click at [407, 269] on div "YOURBIOLOGY EUROPE [DOMAIN_NAME] Live (10) Draft (1) A/B (0) PHENQ GBR [DOMAIN_…" at bounding box center [409, 403] width 550 height 512
click at [408, 203] on div "YOURBIOLOGY EUROPE [DOMAIN_NAME] Live (10) Draft (1) A/B (0) PHENQ GBR [DOMAIN_…" at bounding box center [409, 403] width 550 height 512
click at [713, 204] on div "< Back to Homepage Connected Stores Click on the store you want to manage New T…" at bounding box center [408, 387] width 816 height 699
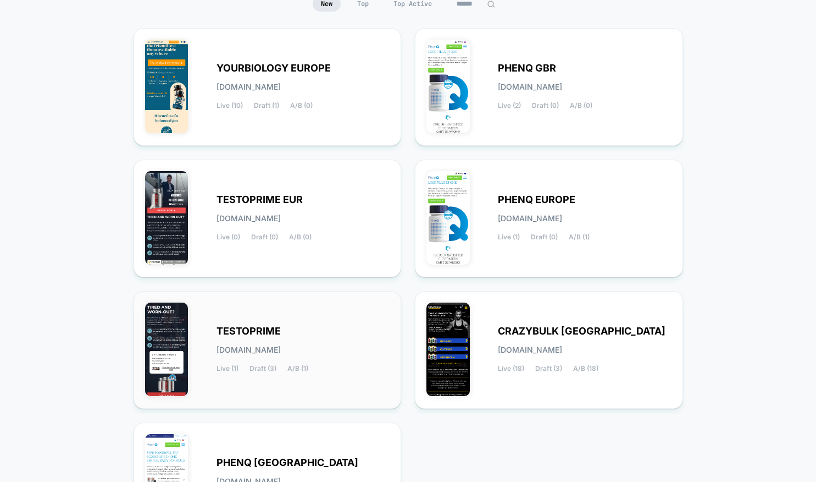
scroll to position [91, 0]
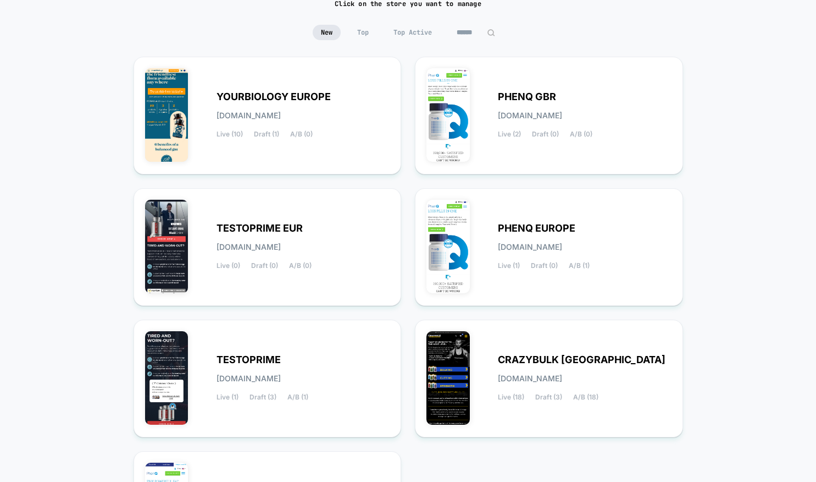
click at [408, 311] on div "YOURBIOLOGY EUROPE [DOMAIN_NAME] Live (10) Draft (1) A/B (0) PHENQ GBR [DOMAIN_…" at bounding box center [409, 313] width 550 height 512
click at [488, 397] on div "CRAZYBULK USA [DOMAIN_NAME] Live (18) Draft (3) A/B (18)" at bounding box center [549, 378] width 245 height 95
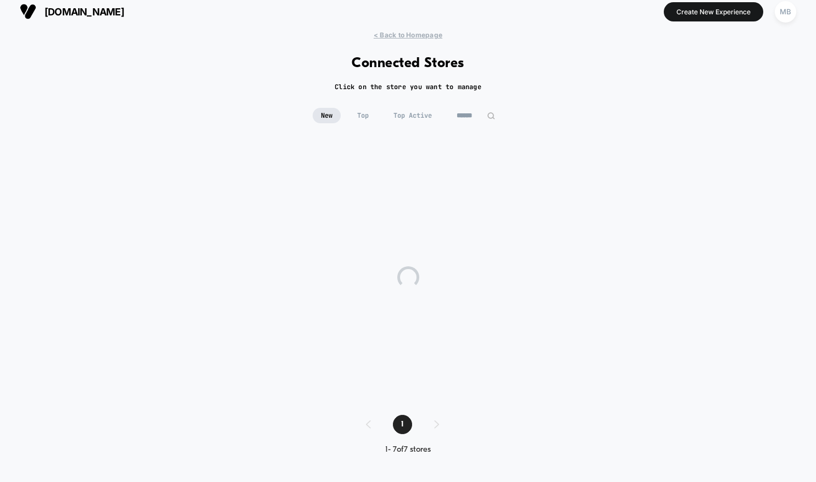
scroll to position [9, 0]
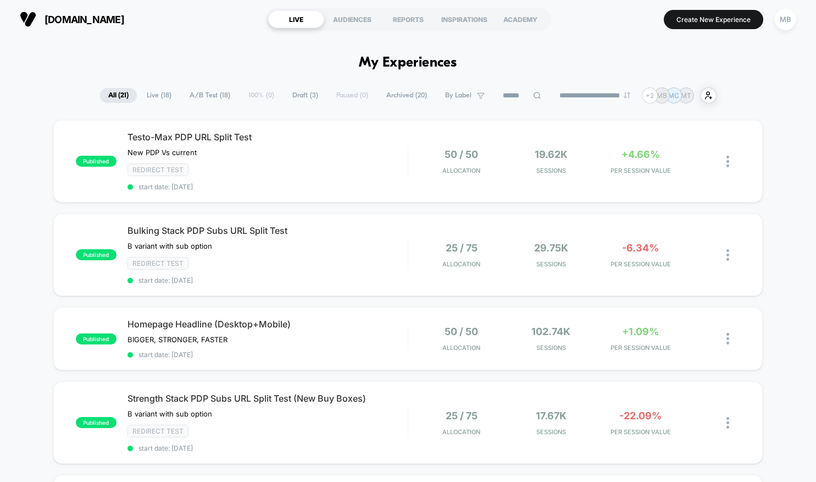
click at [395, 96] on span "Archived ( 20 )" at bounding box center [406, 95] width 57 height 15
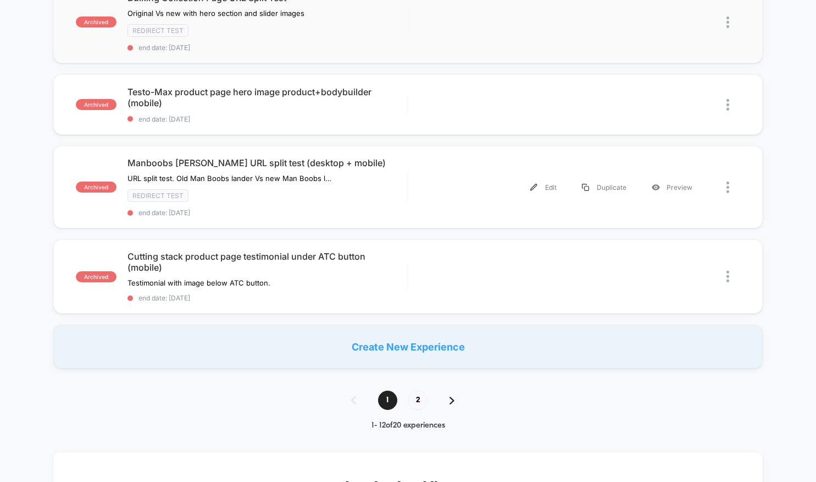
scroll to position [833, 0]
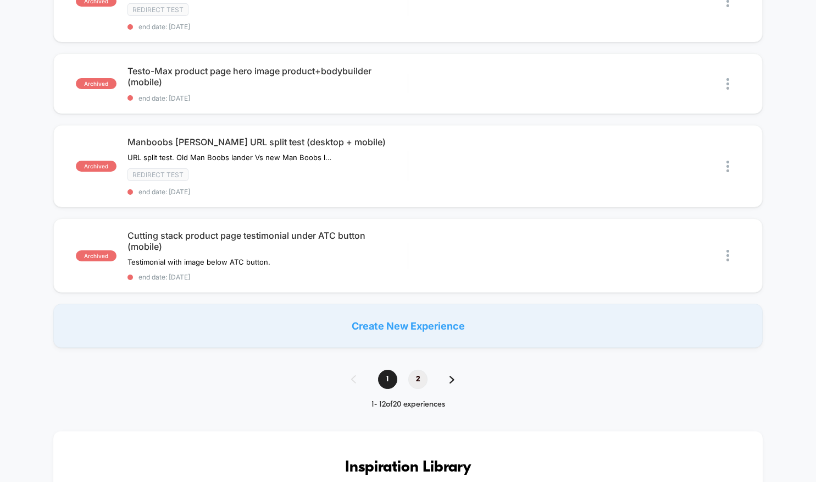
click at [421, 369] on span "2" at bounding box center [417, 378] width 19 height 19
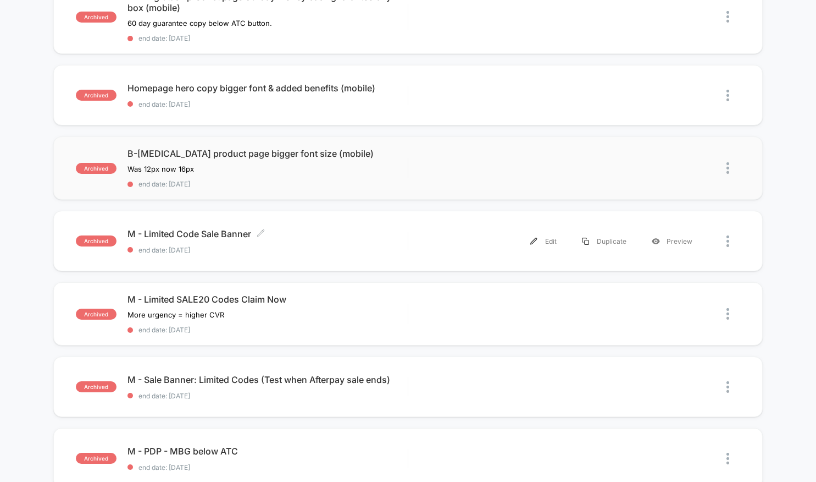
scroll to position [104, 0]
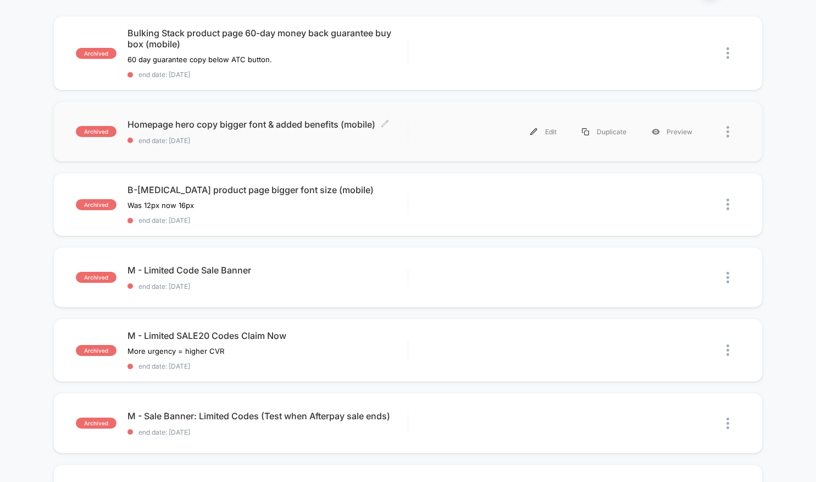
click at [301, 128] on span "Homepage hero copy bigger font & added benefits (mobile) Click to edit experien…" at bounding box center [268, 124] width 280 height 11
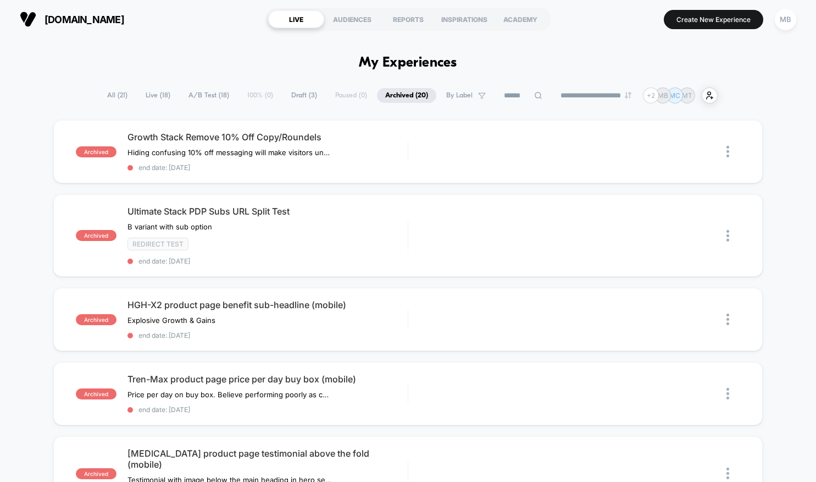
click at [145, 93] on span "Live ( 18 )" at bounding box center [157, 95] width 41 height 15
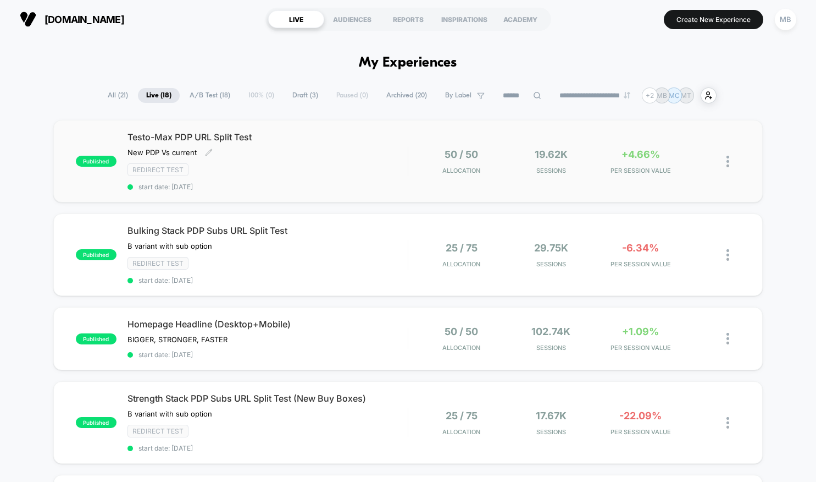
click at [185, 133] on span "Testo-Max PDP URL Split Test" at bounding box center [268, 136] width 280 height 11
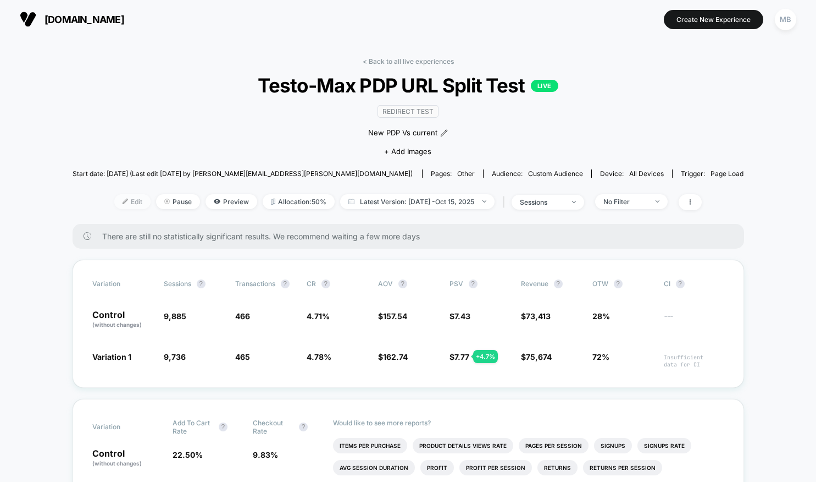
click at [130, 200] on span "Edit" at bounding box center [132, 201] width 36 height 15
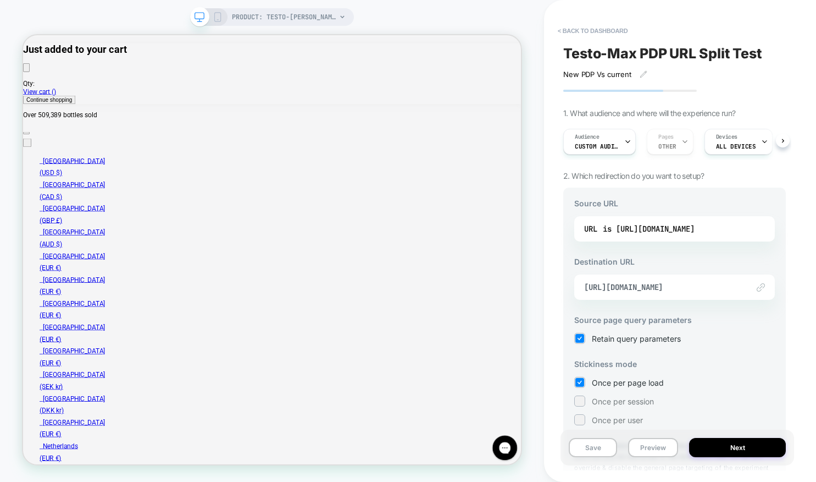
click at [625, 142] on icon at bounding box center [628, 141] width 7 height 7
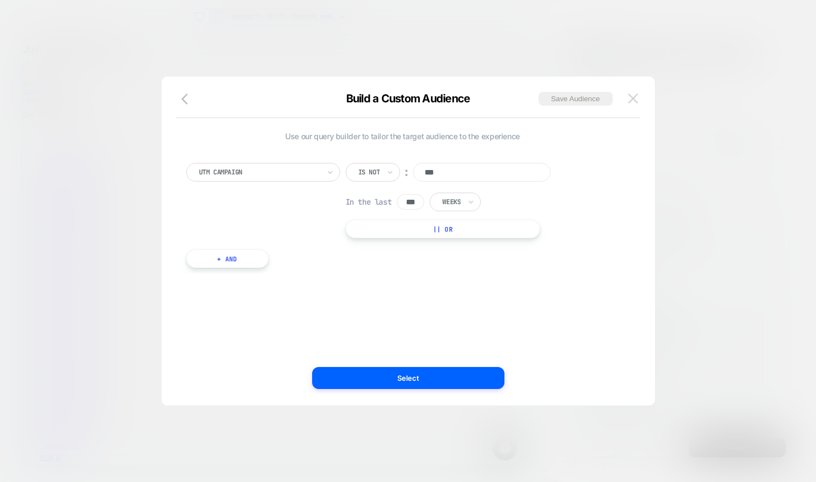
click at [632, 102] on img at bounding box center [633, 97] width 10 height 9
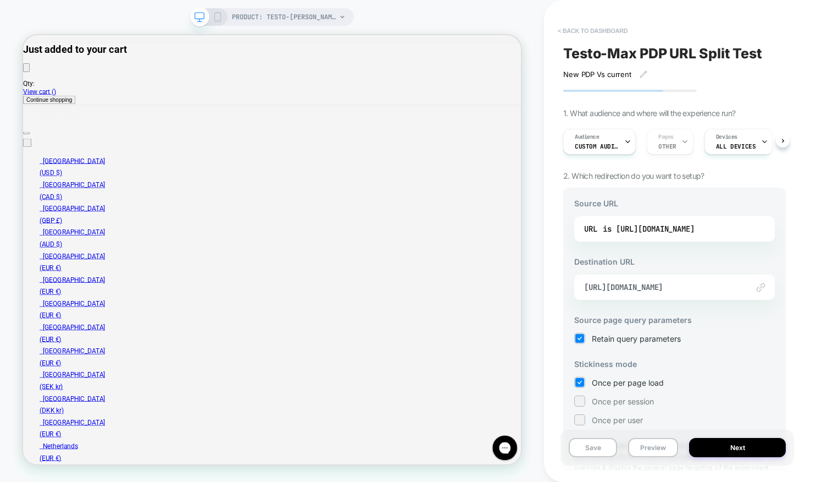
click at [610, 28] on button "< back to dashboard" at bounding box center [593, 31] width 81 height 18
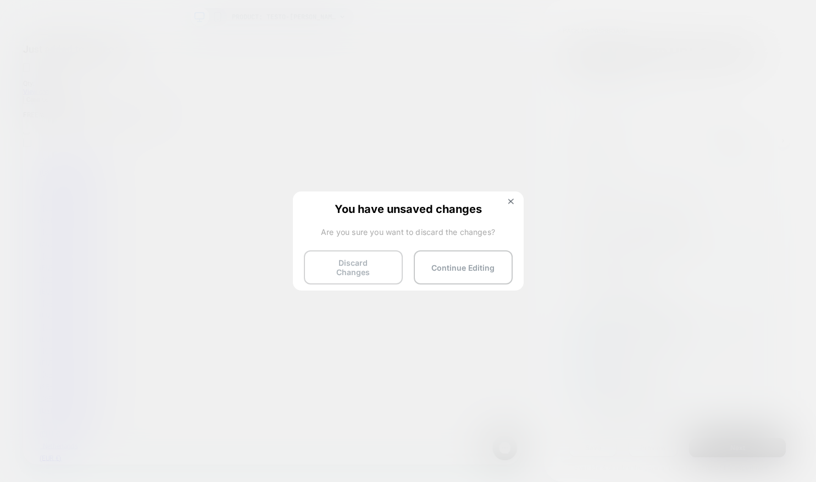
click at [364, 264] on button "Discard Changes" at bounding box center [353, 267] width 99 height 34
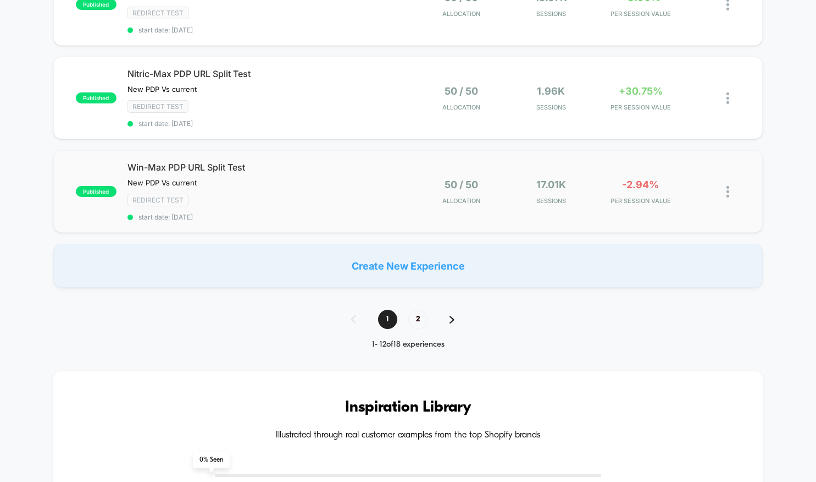
scroll to position [993, 0]
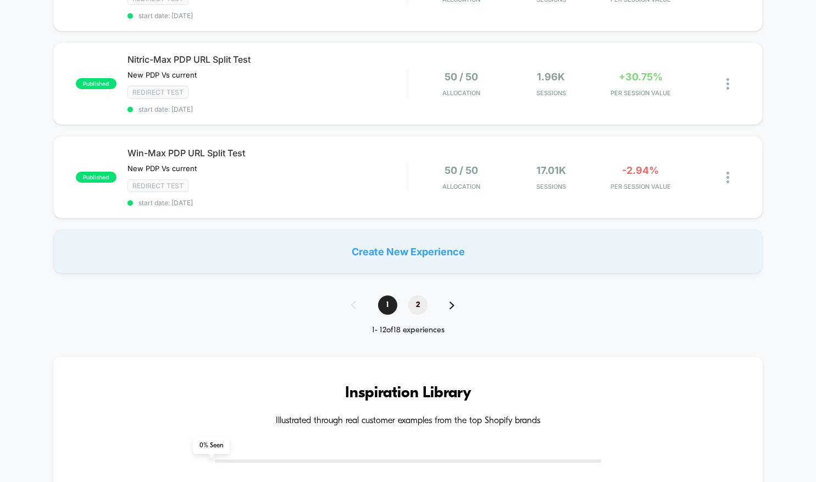
click at [413, 310] on span "2" at bounding box center [417, 304] width 19 height 19
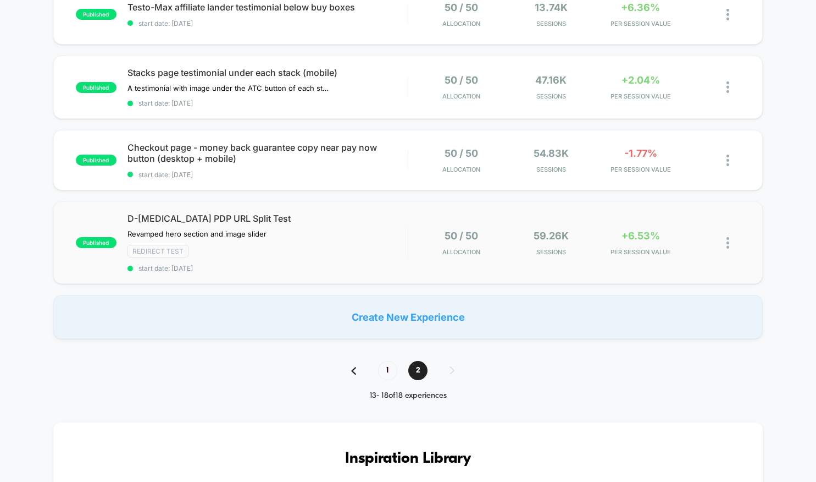
scroll to position [0, 0]
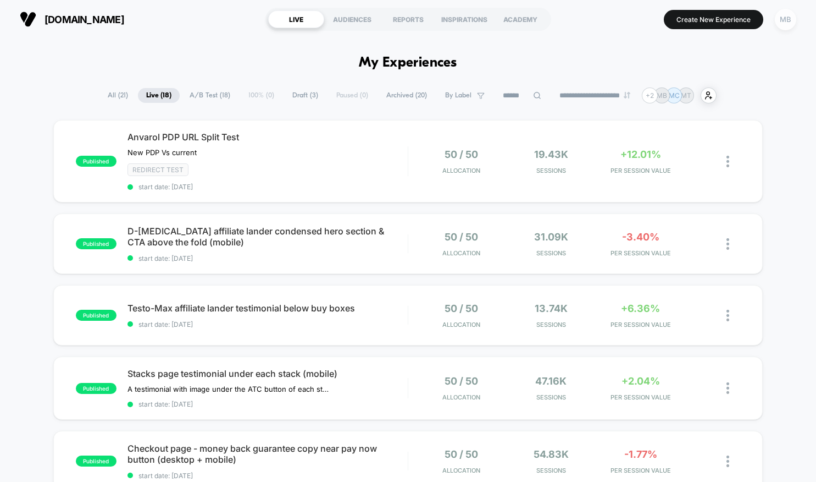
click at [786, 19] on div "MB" at bounding box center [785, 19] width 21 height 21
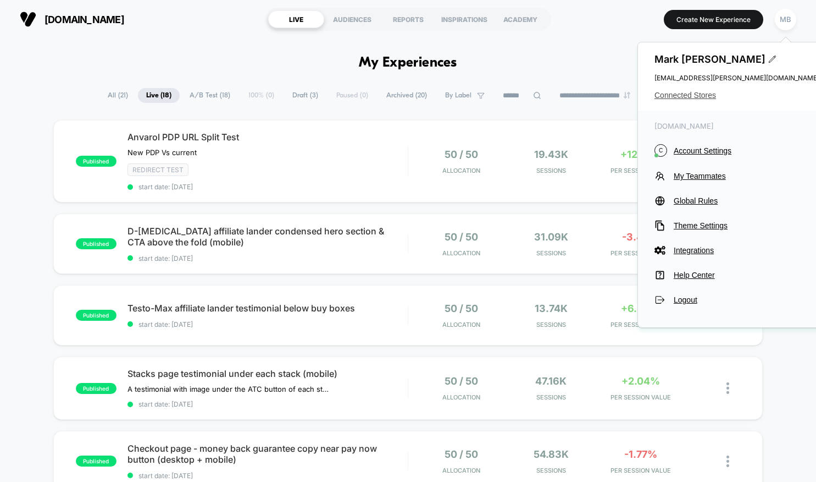
click at [704, 93] on span "Connected Stores" at bounding box center [737, 95] width 165 height 9
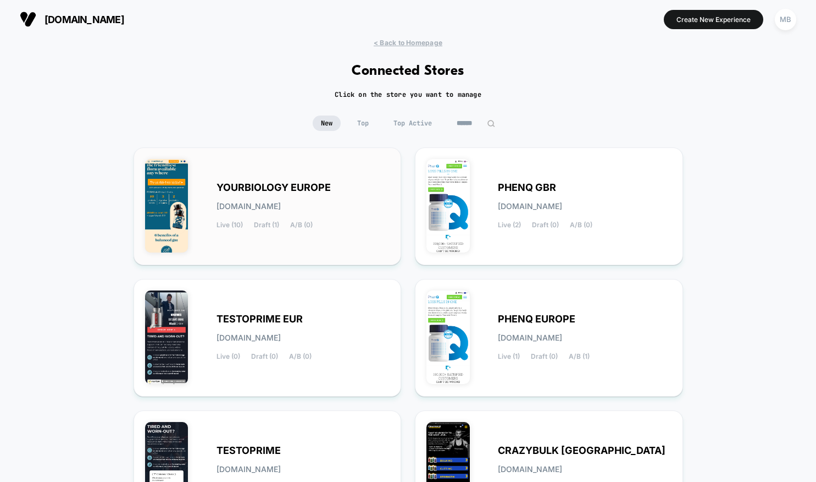
click at [338, 151] on div "YOURBIOLOGY EUROPE [DOMAIN_NAME] Live (10) Draft (1) A/B (0)" at bounding box center [268, 206] width 268 height 118
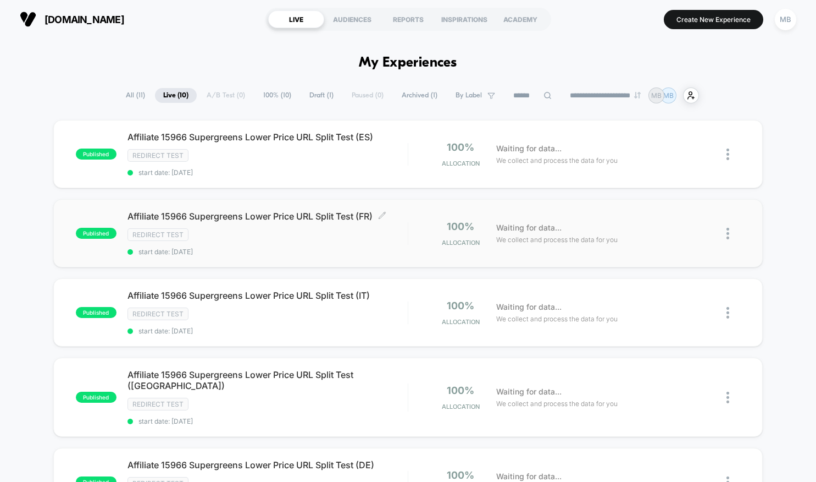
click at [135, 218] on span "Affiliate 15966 Supergreens Lower Price URL Split Test (FR) Click to edit exper…" at bounding box center [268, 216] width 280 height 11
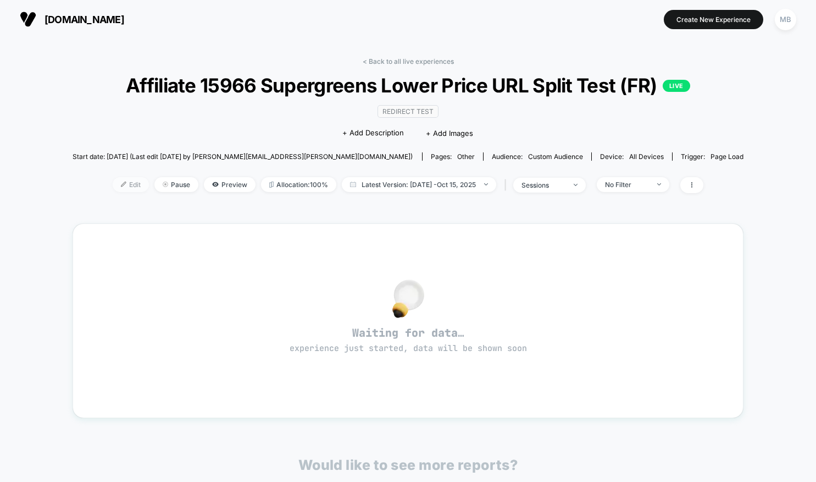
click at [133, 192] on span "Edit" at bounding box center [131, 184] width 36 height 15
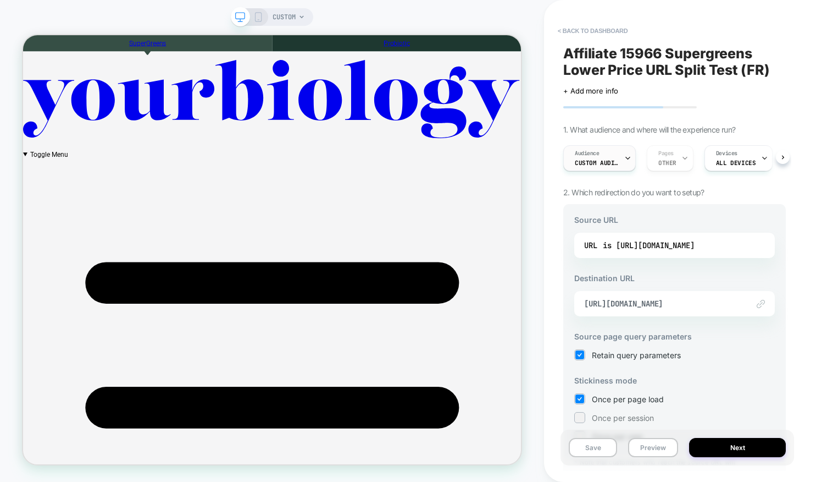
click at [628, 156] on icon at bounding box center [628, 157] width 7 height 7
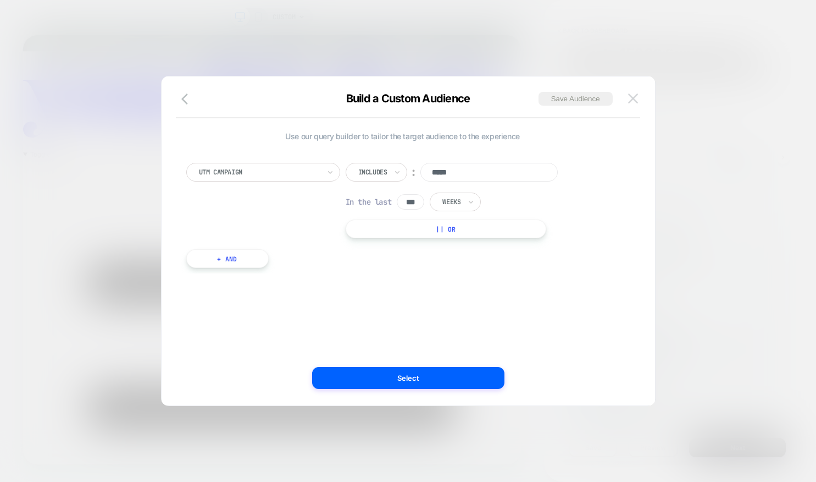
click at [634, 101] on img at bounding box center [633, 97] width 10 height 9
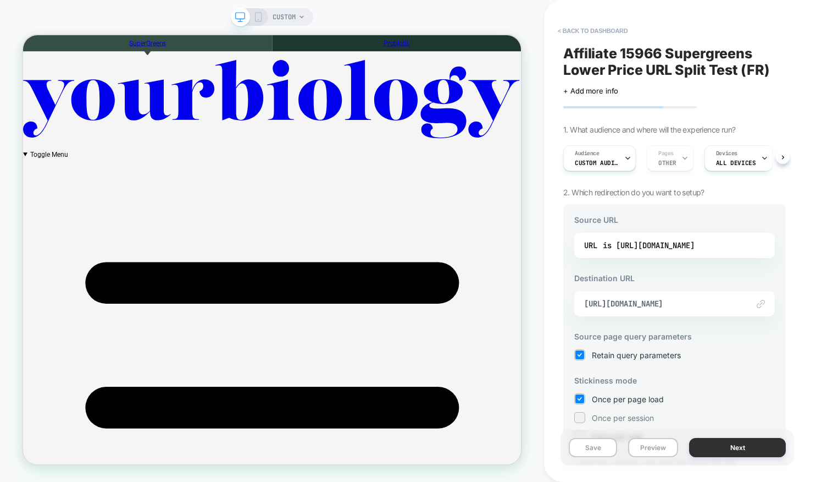
click at [705, 444] on button "Next" at bounding box center [737, 447] width 97 height 19
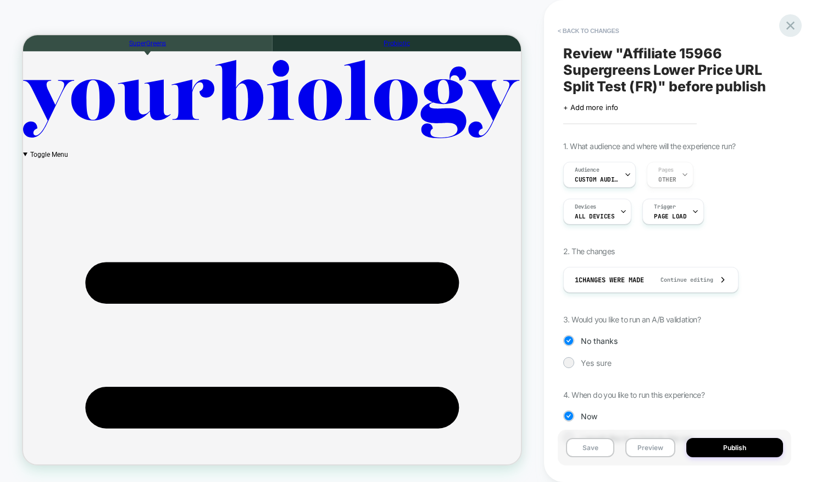
click at [787, 28] on icon at bounding box center [791, 25] width 8 height 8
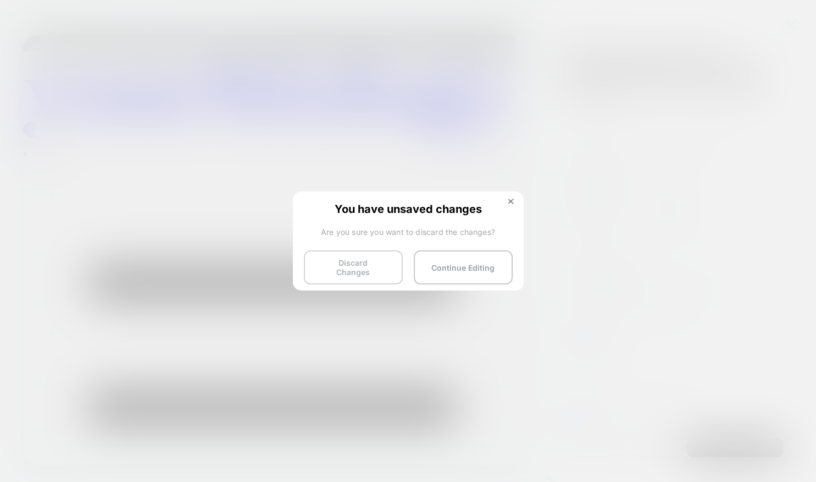
click at [347, 256] on button "Discard Changes" at bounding box center [353, 267] width 99 height 34
